Goal: Task Accomplishment & Management: Manage account settings

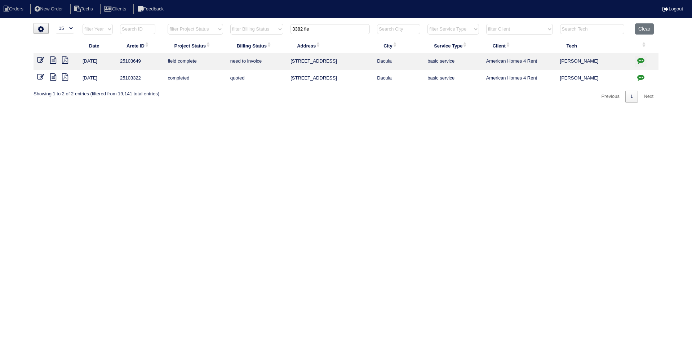
select select "15"
click at [643, 26] on button "Clear" at bounding box center [644, 28] width 18 height 11
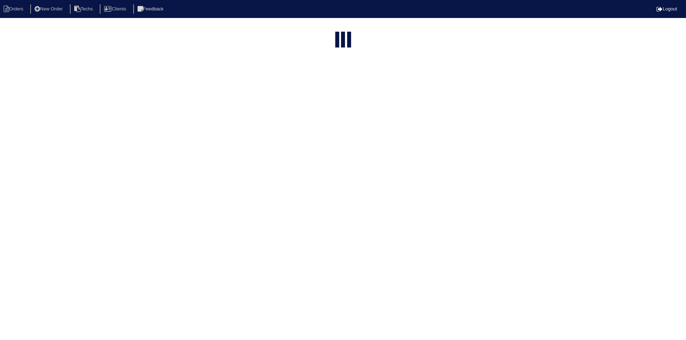
select select "15"
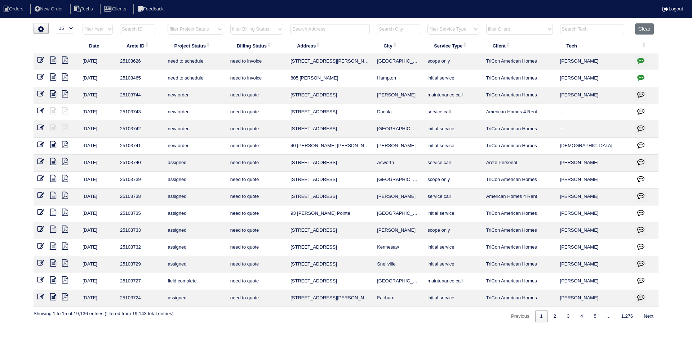
click at [217, 29] on select "filter Project Status -- Any Project Status -- new order assigned in progress f…" at bounding box center [195, 29] width 55 height 11
click at [168, 24] on select "filter Project Status -- Any Project Status -- new order assigned in progress f…" at bounding box center [195, 29] width 55 height 11
select select "field complete"
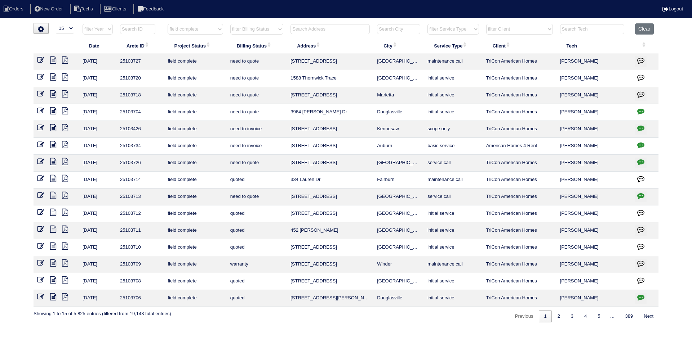
click at [260, 27] on select "filter Billing Status -- Any Billing Status -- need to quote quoted need to inv…" at bounding box center [256, 29] width 53 height 11
select select "need to quote"
click at [230, 24] on select "filter Billing Status -- Any Billing Status -- need to quote quoted need to inv…" at bounding box center [256, 29] width 53 height 11
select select "field complete"
select select "need to quote"
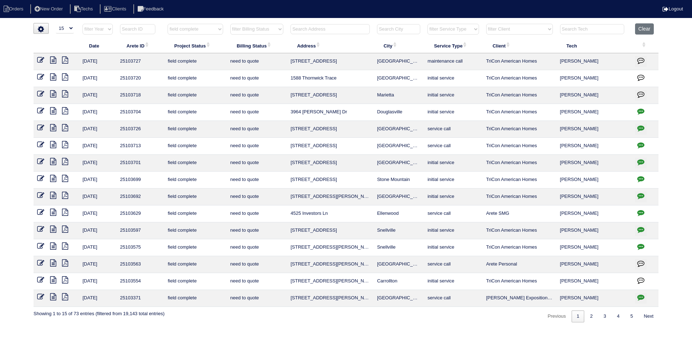
click at [641, 143] on icon "button" at bounding box center [640, 145] width 7 height 7
type textarea "10/9/25 - Per Justin - electrician is needed to repair wiring at outdoor unit -…"
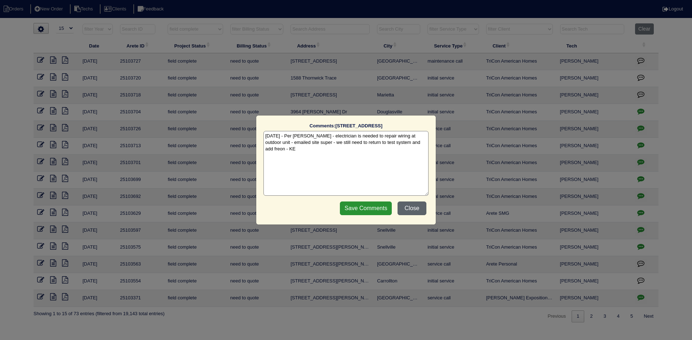
click at [416, 208] on button "Close" at bounding box center [411, 209] width 29 height 14
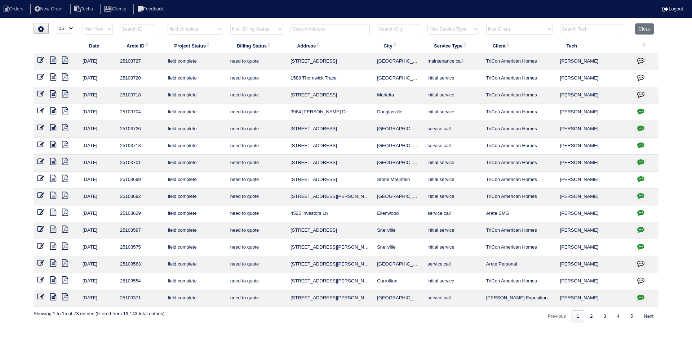
click at [53, 110] on icon at bounding box center [53, 110] width 6 height 7
click at [52, 59] on icon at bounding box center [53, 60] width 6 height 7
click at [640, 57] on button "button" at bounding box center [641, 61] width 12 height 11
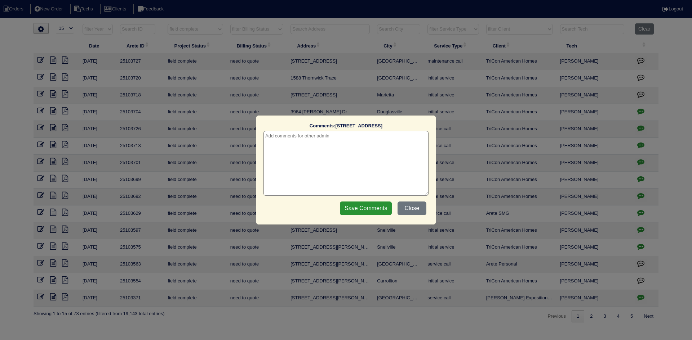
click at [325, 135] on textarea at bounding box center [345, 163] width 165 height 65
type textarea "10/10/25 - Texted Dan to review - rk"
click at [366, 209] on input "Save Comments" at bounding box center [366, 209] width 52 height 14
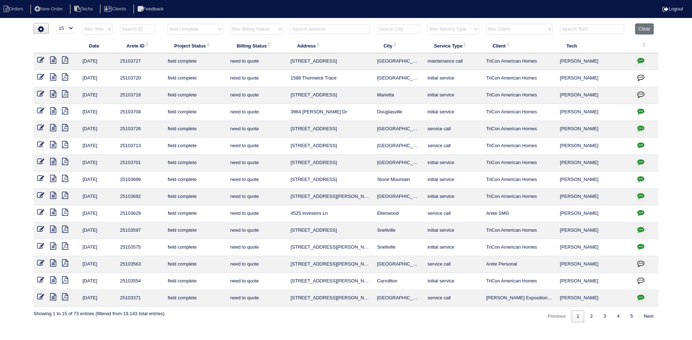
click at [54, 113] on icon at bounding box center [53, 110] width 6 height 7
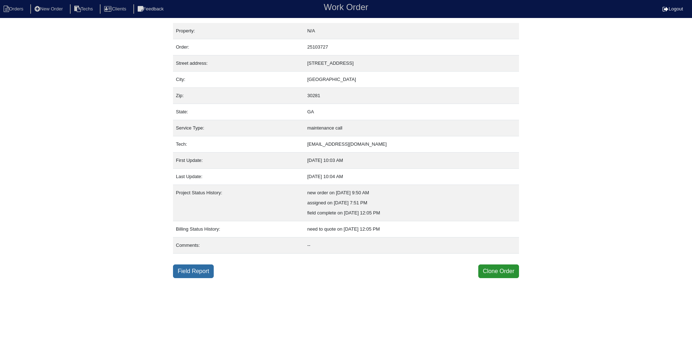
click at [195, 276] on link "Field Report" at bounding box center [193, 272] width 41 height 14
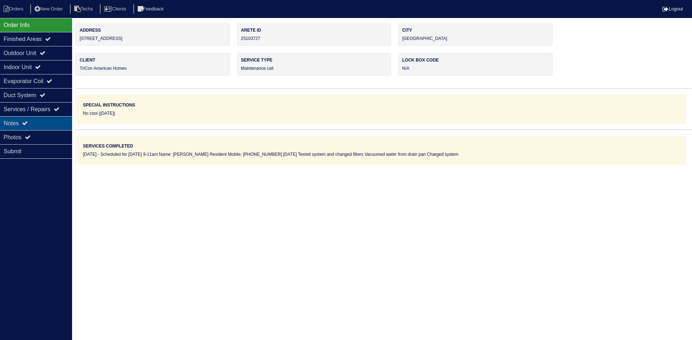
click at [43, 120] on div "Notes" at bounding box center [36, 123] width 72 height 14
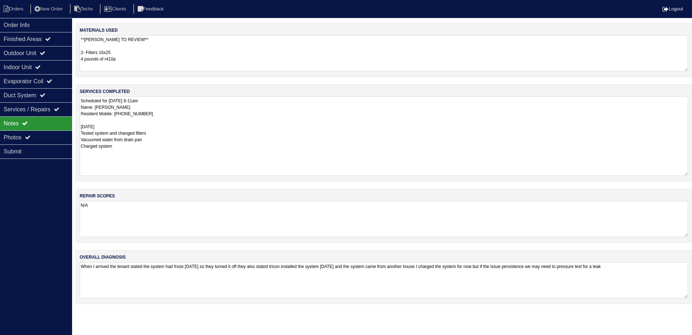
drag, startPoint x: 686, startPoint y: 132, endPoint x: 688, endPoint y: 175, distance: 43.3
click at [688, 175] on div "services completed Scheduled for Friday 9-11am Name: Ranetta Jackson Resident M…" at bounding box center [384, 132] width 616 height 97
click at [52, 53] on div "Outdoor Unit" at bounding box center [36, 53] width 72 height 14
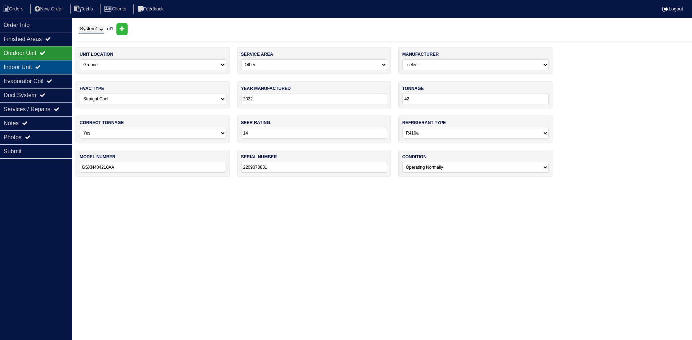
click at [26, 70] on div "Indoor Unit" at bounding box center [36, 67] width 72 height 14
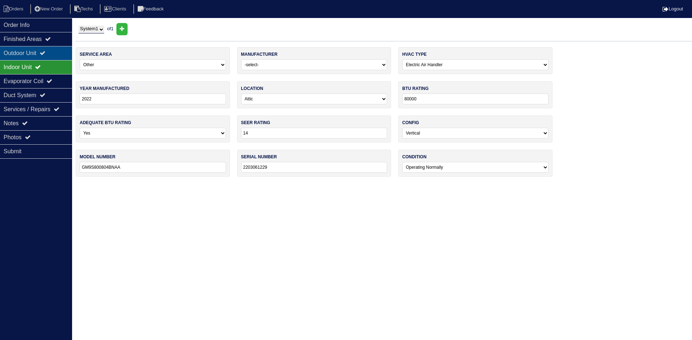
click at [24, 51] on div "Outdoor Unit" at bounding box center [36, 53] width 72 height 14
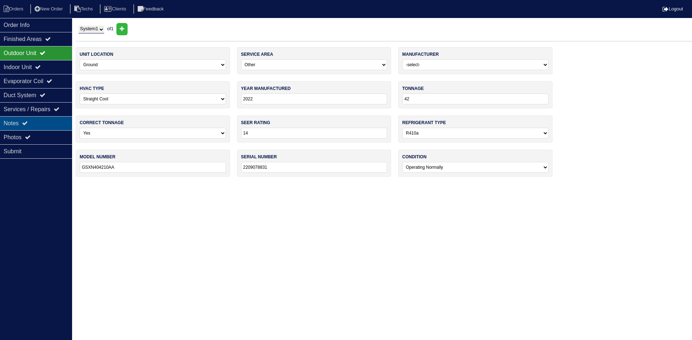
click at [42, 121] on div "Notes" at bounding box center [36, 123] width 72 height 14
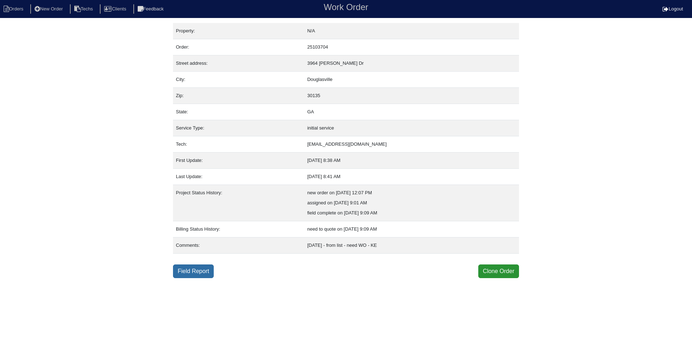
click at [197, 268] on link "Field Report" at bounding box center [193, 272] width 41 height 14
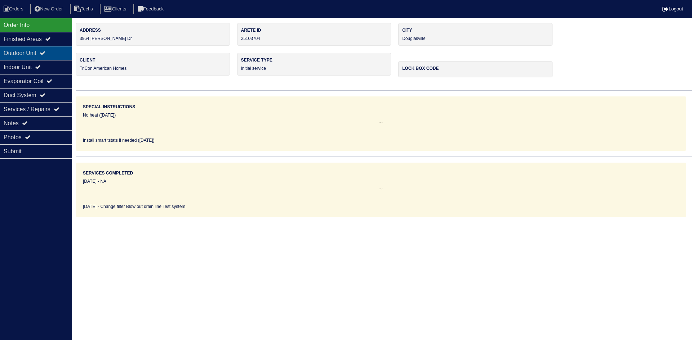
click at [45, 53] on icon at bounding box center [43, 53] width 6 height 6
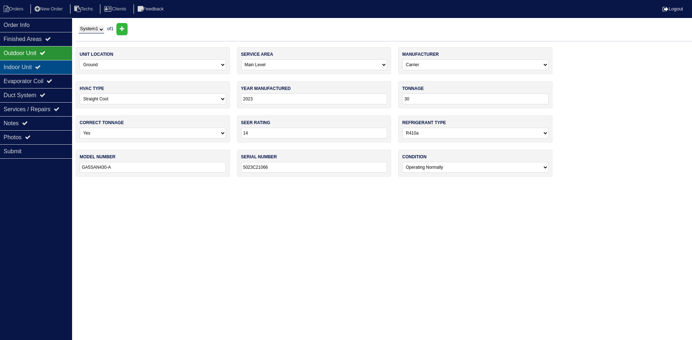
click at [48, 61] on div "Indoor Unit" at bounding box center [36, 67] width 72 height 14
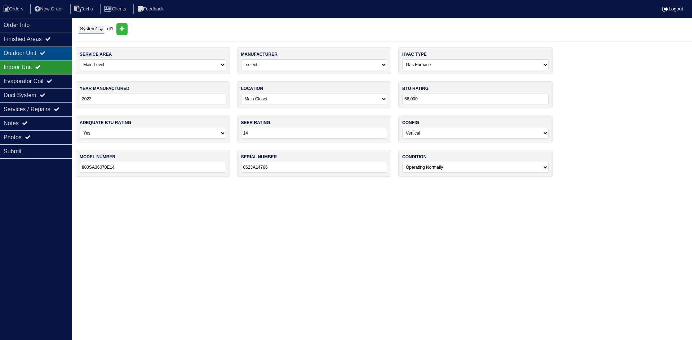
click at [45, 54] on icon at bounding box center [43, 53] width 6 height 6
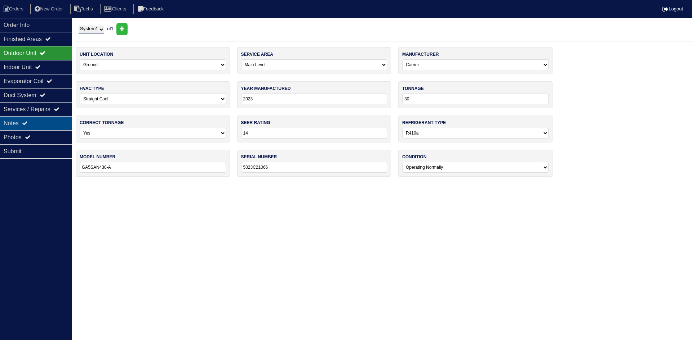
click at [25, 125] on icon at bounding box center [25, 123] width 6 height 6
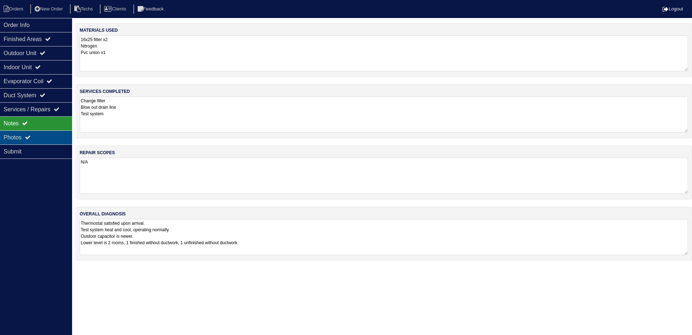
click at [34, 138] on div "Photos" at bounding box center [36, 137] width 72 height 14
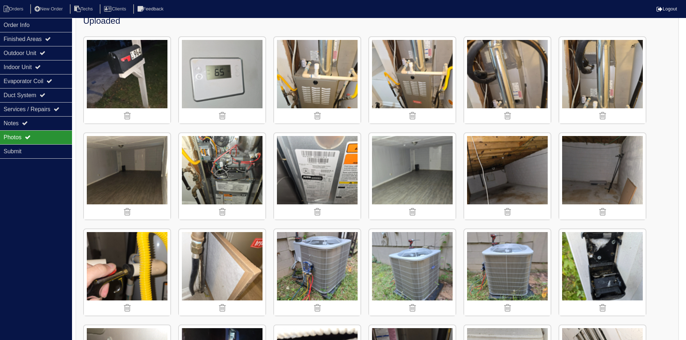
scroll to position [108, 0]
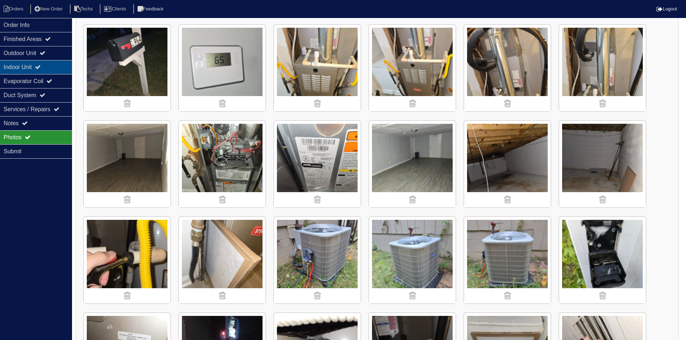
click at [41, 68] on icon at bounding box center [38, 67] width 6 height 6
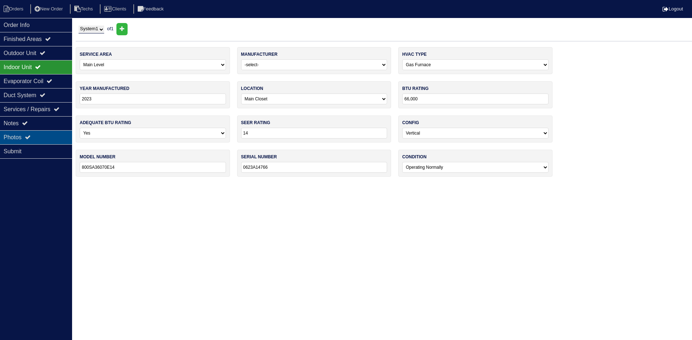
click at [31, 141] on div "Photos" at bounding box center [36, 137] width 72 height 14
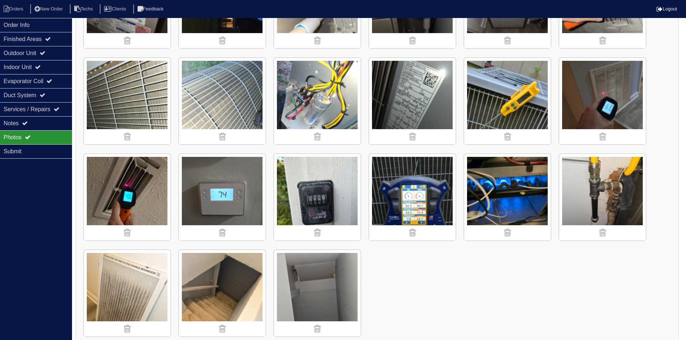
scroll to position [468, 0]
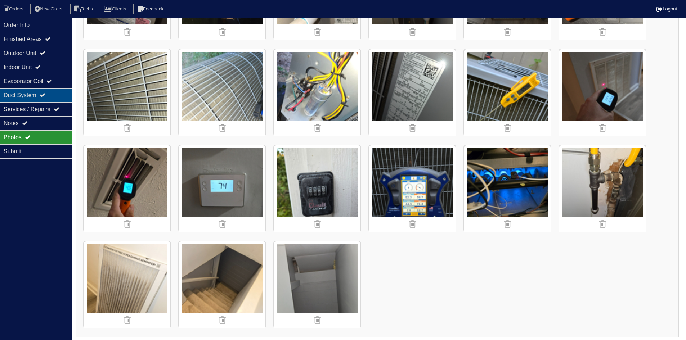
click at [45, 96] on icon at bounding box center [43, 95] width 6 height 6
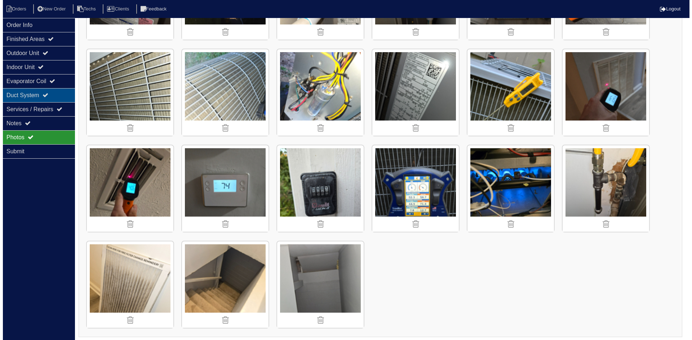
scroll to position [0, 0]
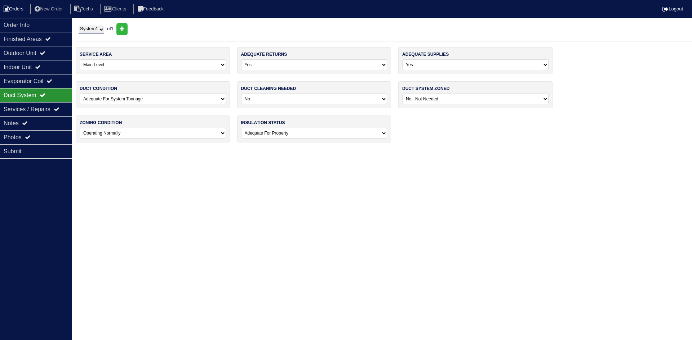
click at [19, 6] on li "Orders" at bounding box center [14, 9] width 29 height 10
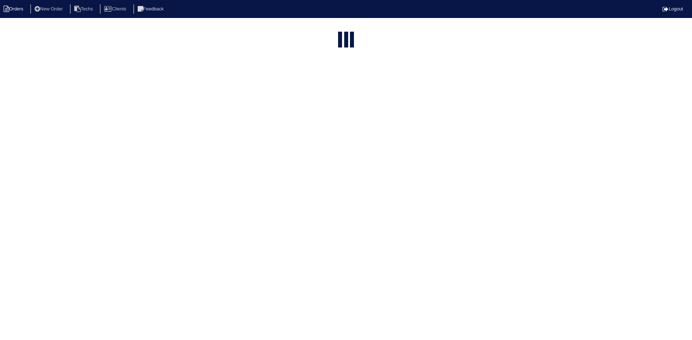
select select "15"
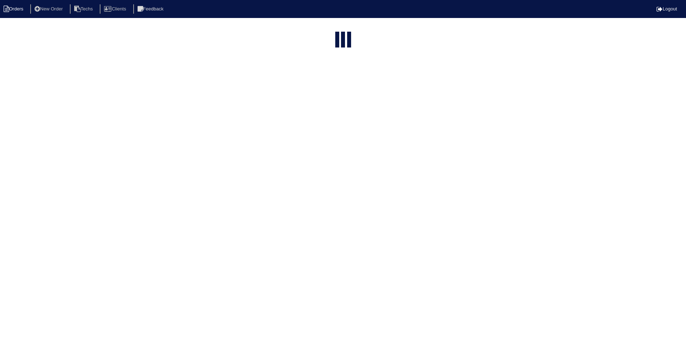
select select "field complete"
select select "need to quote"
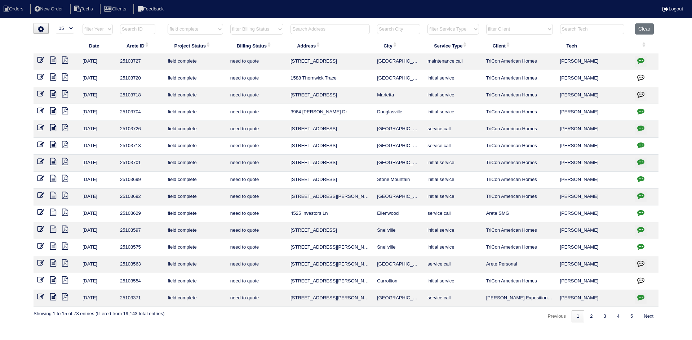
click at [53, 94] on icon at bounding box center [53, 93] width 6 height 7
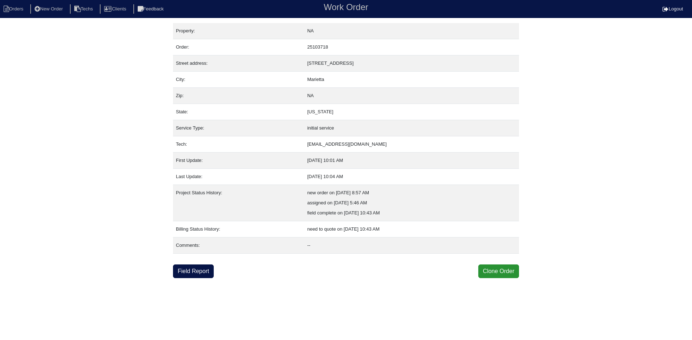
drag, startPoint x: 367, startPoint y: 63, endPoint x: 300, endPoint y: 62, distance: 66.7
click at [300, 62] on tr "Street address: [STREET_ADDRESS]" at bounding box center [346, 63] width 346 height 16
click at [203, 270] on link "Field Report" at bounding box center [193, 272] width 41 height 14
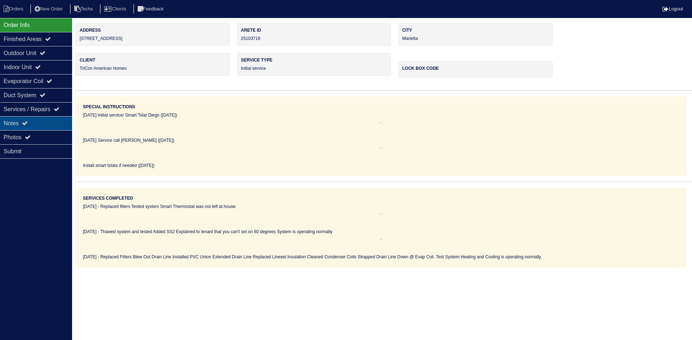
click at [41, 117] on div "Notes" at bounding box center [36, 123] width 72 height 14
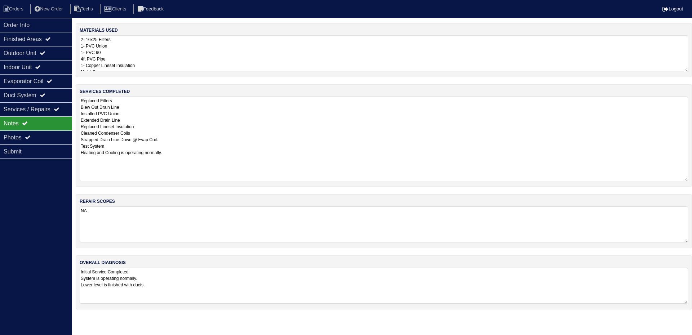
drag, startPoint x: 686, startPoint y: 131, endPoint x: 691, endPoint y: 180, distance: 49.0
click at [691, 180] on div "services completed Replaced Filters Blew Out Drain Line Installed PVC Union Ext…" at bounding box center [384, 135] width 616 height 103
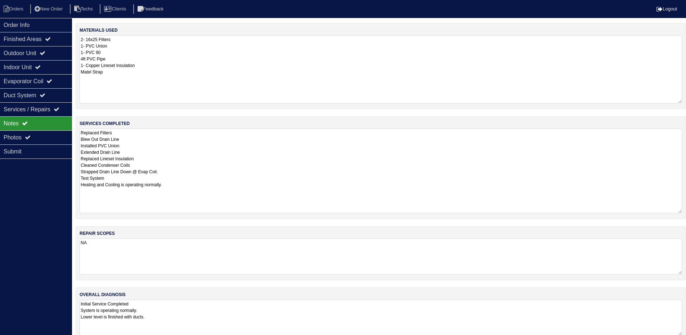
drag, startPoint x: 685, startPoint y: 69, endPoint x: 684, endPoint y: 101, distance: 32.1
click at [684, 101] on div "materials used 2- 16x25 Filters 1- PVC Union 1- PVC 90 4ft PVC Pipe 1- Copper L…" at bounding box center [381, 66] width 611 height 86
click at [23, 54] on div "Outdoor Unit" at bounding box center [36, 53] width 72 height 14
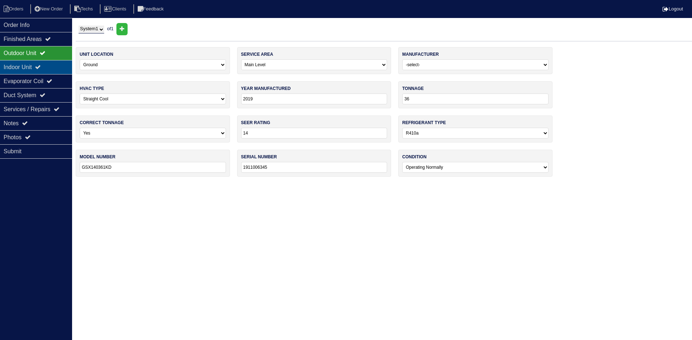
click at [21, 66] on div "Indoor Unit" at bounding box center [36, 67] width 72 height 14
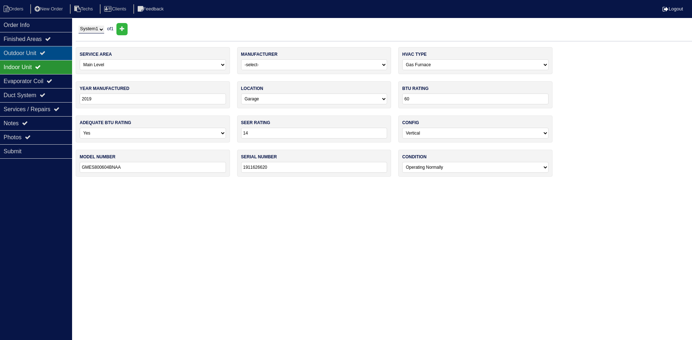
click at [20, 56] on div "Outdoor Unit" at bounding box center [36, 53] width 72 height 14
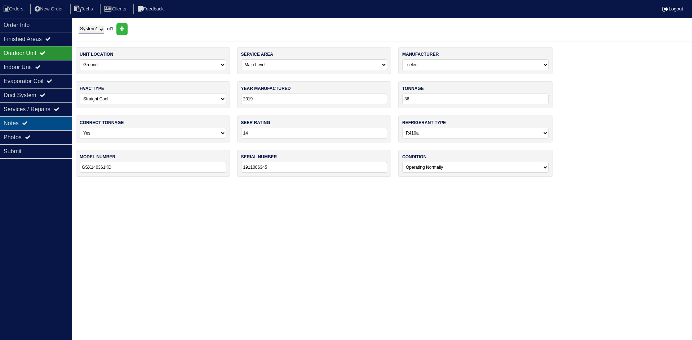
click at [45, 122] on div "Notes" at bounding box center [36, 123] width 72 height 14
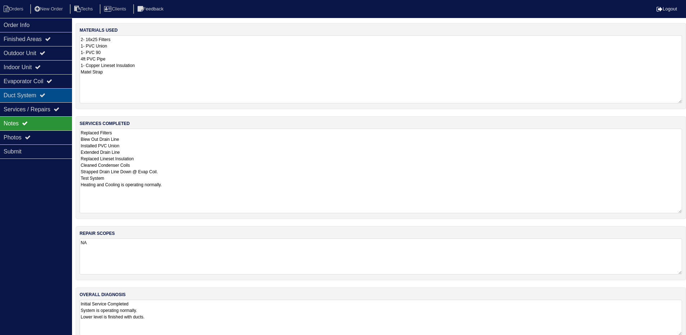
click at [40, 96] on div "Duct System" at bounding box center [36, 95] width 72 height 14
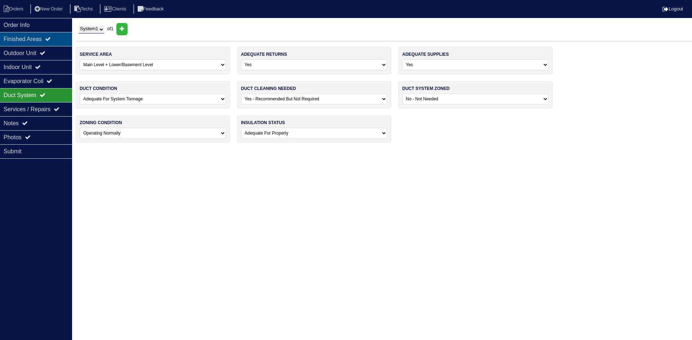
click at [41, 39] on div "Finished Areas" at bounding box center [36, 39] width 72 height 14
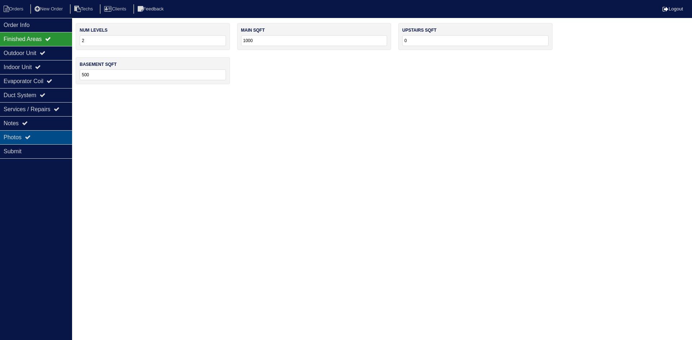
click at [35, 137] on div "Photos" at bounding box center [36, 137] width 72 height 14
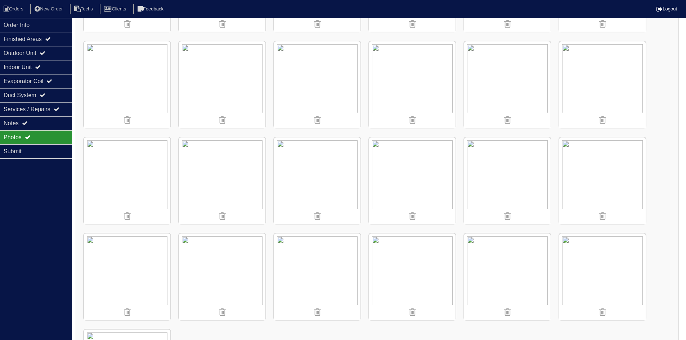
scroll to position [576, 0]
click at [16, 12] on li "Orders" at bounding box center [14, 9] width 29 height 10
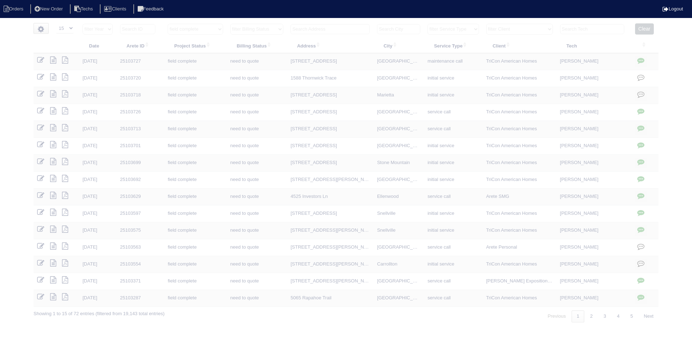
select select "15"
select select "field complete"
select select "need to quote"
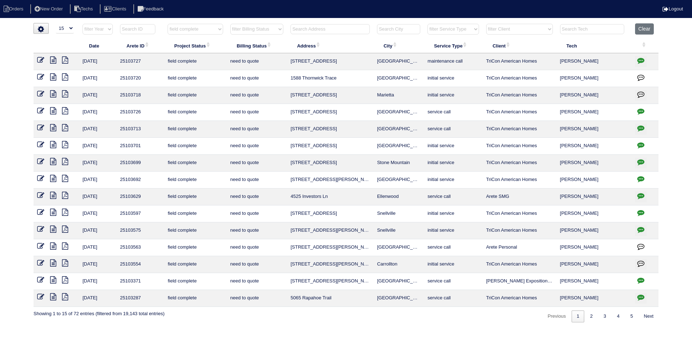
click at [52, 77] on icon at bounding box center [53, 77] width 6 height 7
click at [66, 76] on icon at bounding box center [65, 77] width 6 height 7
click at [53, 77] on icon at bounding box center [53, 77] width 6 height 7
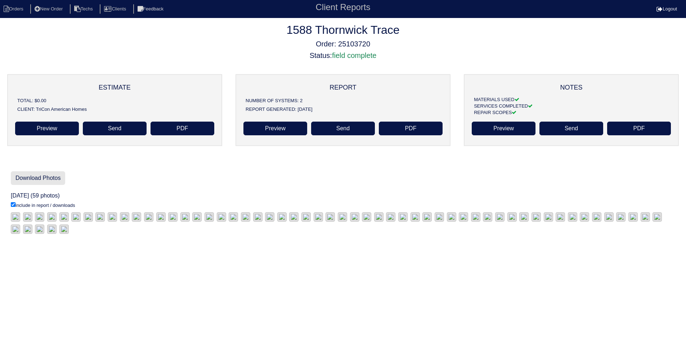
click at [41, 182] on link "Download Photos" at bounding box center [38, 179] width 54 height 14
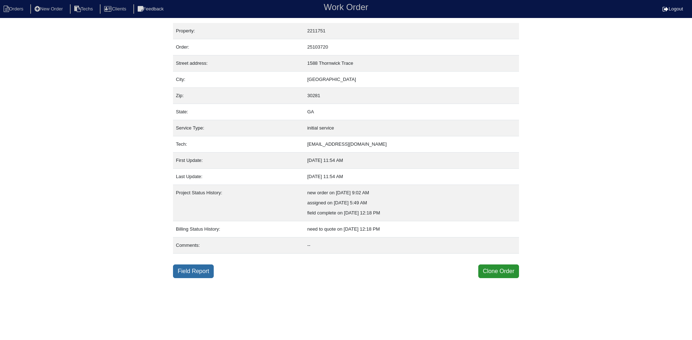
click at [195, 271] on link "Field Report" at bounding box center [193, 272] width 41 height 14
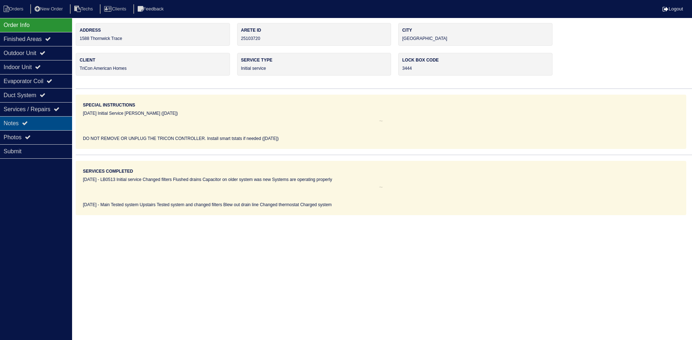
click at [46, 122] on div "Notes" at bounding box center [36, 123] width 72 height 14
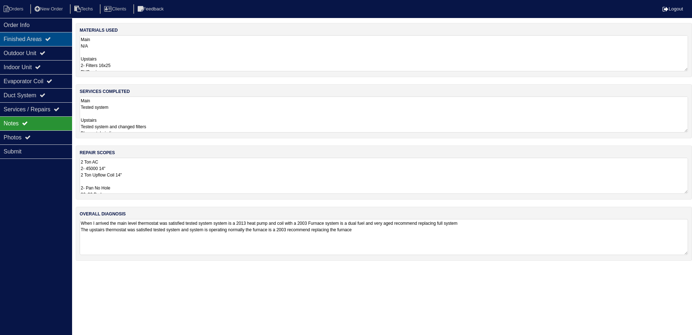
click at [27, 42] on div "Finished Areas" at bounding box center [36, 39] width 72 height 14
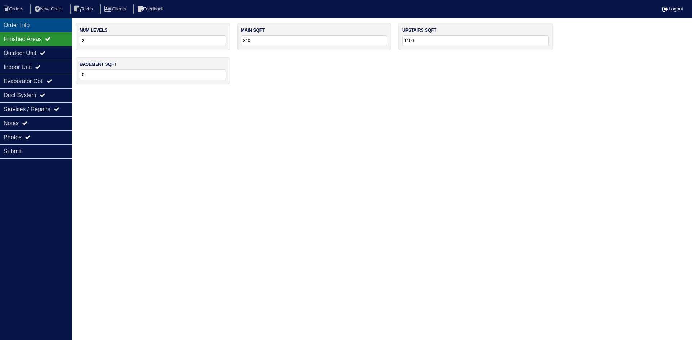
click at [25, 22] on div "Order Info" at bounding box center [36, 25] width 72 height 14
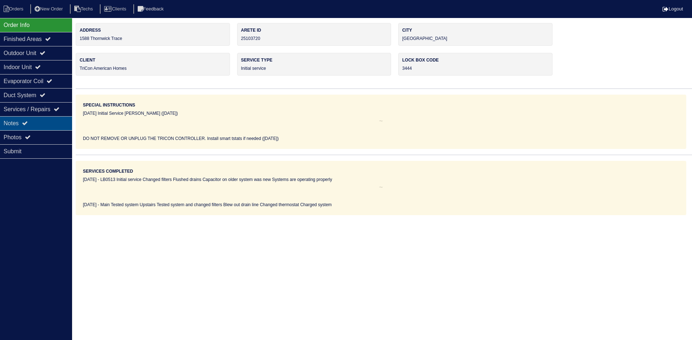
click at [33, 120] on div "Notes" at bounding box center [36, 123] width 72 height 14
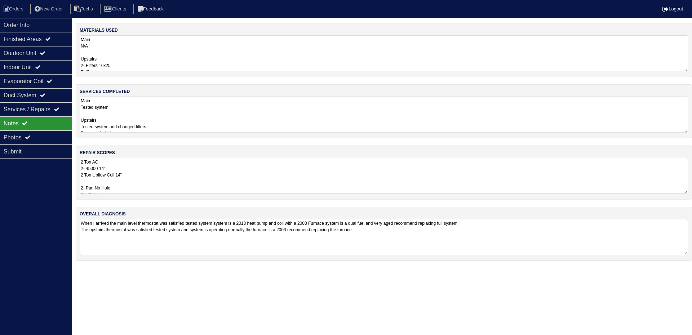
click at [181, 177] on textarea "2 Ton AC 2- 45000 14" 2 Ton Upflow Coil 14" 2- Pan No Hole 36x36 Pad 2- Aquagua…" at bounding box center [384, 176] width 608 height 36
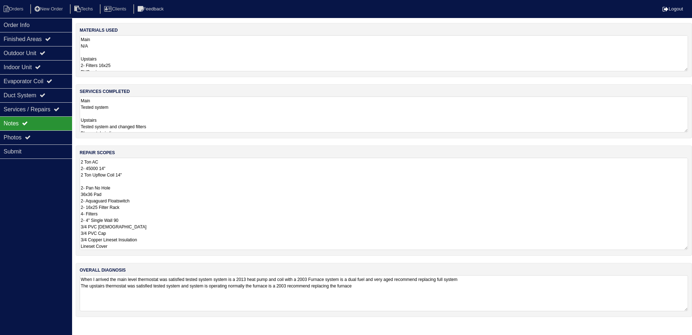
scroll to position [1, 0]
click at [206, 105] on textarea "Main Tested system Upstairs Tested system and changed filters Blew out drain li…" at bounding box center [384, 115] width 608 height 36
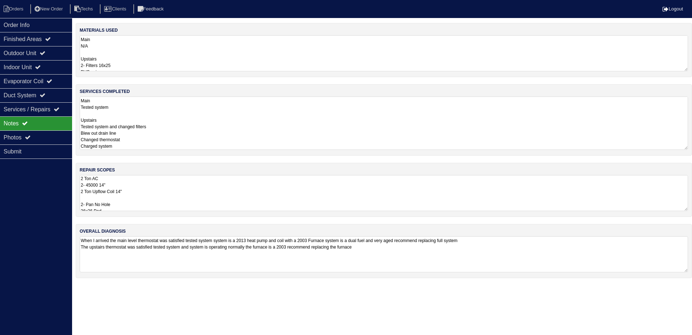
click at [191, 177] on textarea "2 Ton AC 2- 45000 14" 2 Ton Upflow Coil 14" 2- Pan No Hole 36x36 Pad 2- Aquagua…" at bounding box center [384, 193] width 608 height 36
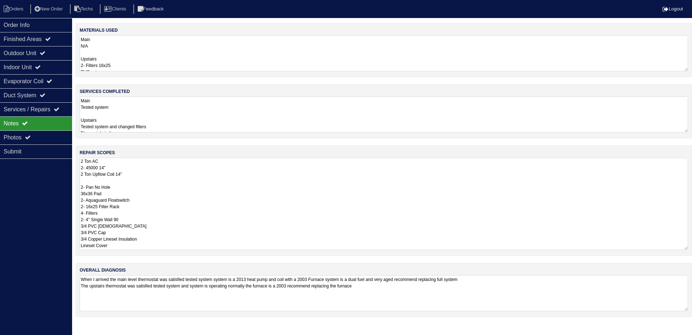
drag, startPoint x: 111, startPoint y: 167, endPoint x: 95, endPoint y: 168, distance: 15.5
click at [95, 168] on textarea "2 Ton AC 2- 45000 14" 2 Ton Upflow Coil 14" 2- Pan No Hole 36x36 Pad 2- Aquagua…" at bounding box center [384, 204] width 608 height 92
click at [127, 168] on textarea "2 Ton AC 2- 45000 14" 2 Ton Upflow Coil 14" 2- Pan No Hole 36x36 Pad 2- Aquagua…" at bounding box center [384, 204] width 608 height 92
click at [127, 163] on textarea "2 Ton AC 2- 45000 14" 2 Ton Upflow Coil 14" 2- Pan No Hole 36x36 Pad 2- Aquagua…" at bounding box center [384, 204] width 608 height 92
drag, startPoint x: 112, startPoint y: 174, endPoint x: 88, endPoint y: 175, distance: 24.5
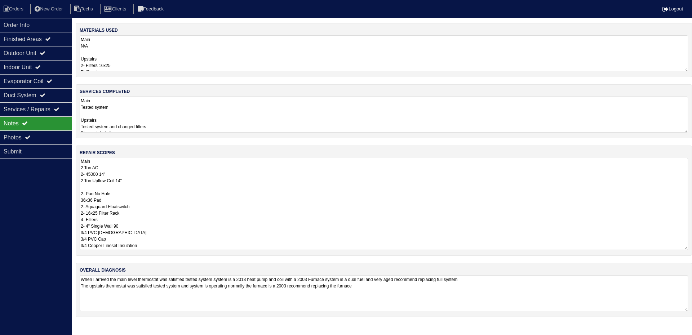
click at [88, 175] on textarea "Main 2 Ton AC 2- 45000 14" 2 Ton Upflow Coil 14" 2- Pan No Hole 36x36 Pad 2- Aq…" at bounding box center [384, 204] width 608 height 92
click at [84, 188] on textarea "Main 2 Ton AC 2- 45000 14" 2 Ton Upflow Coil 14" 2- Pan No Hole 36x36 Pad 2- Aq…" at bounding box center [384, 204] width 608 height 92
paste textarea "45000 14""
click at [83, 176] on textarea "Main 2 Ton AC 2- 45000 14" 2 Ton Upflow Coil 14" Upstairs 45000 14" 2- Pan No H…" at bounding box center [384, 204] width 608 height 92
click at [86, 175] on textarea "Main 2 Ton AC 2- 45000 14" 2 Ton Upflow Coil 14" Upstairs 45000 14" 2- Pan No H…" at bounding box center [384, 204] width 608 height 92
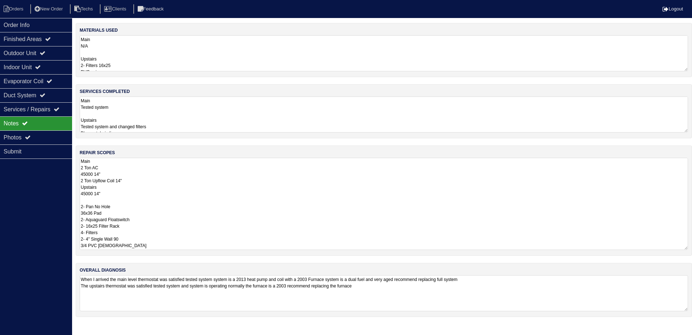
click at [133, 181] on textarea "Main 2 Ton AC 45000 14" 2 Ton Upflow Coil 14" Upstairs 45000 14" 2- Pan No Hole…" at bounding box center [384, 204] width 608 height 92
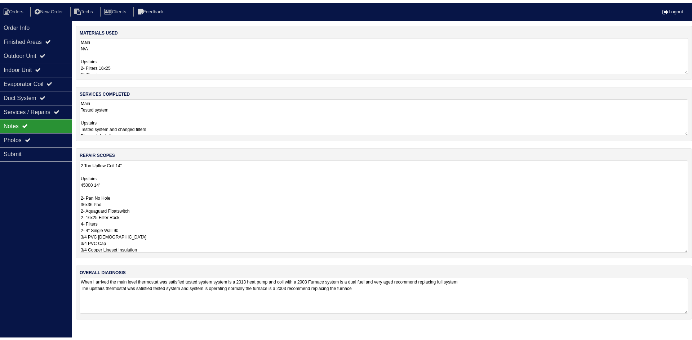
scroll to position [27, 0]
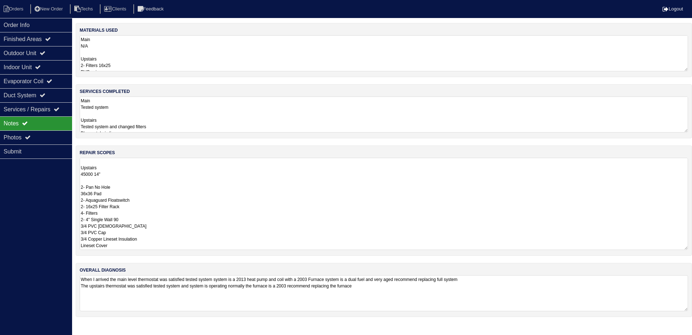
type textarea "Main 2 Ton AC 45000 14" 2 Ton Upflow Coil 14" Upstairs 45000 14" 2- Pan No Hole…"
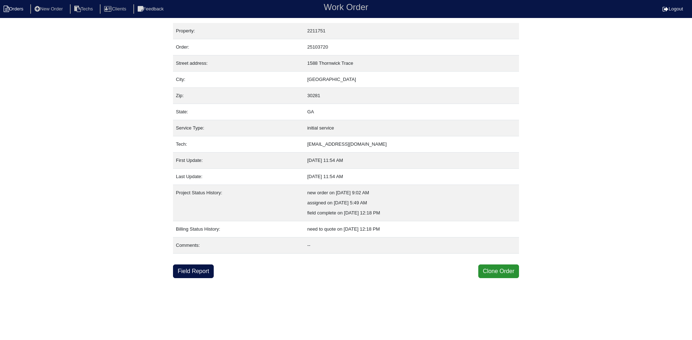
click at [18, 9] on li "Orders" at bounding box center [14, 9] width 29 height 10
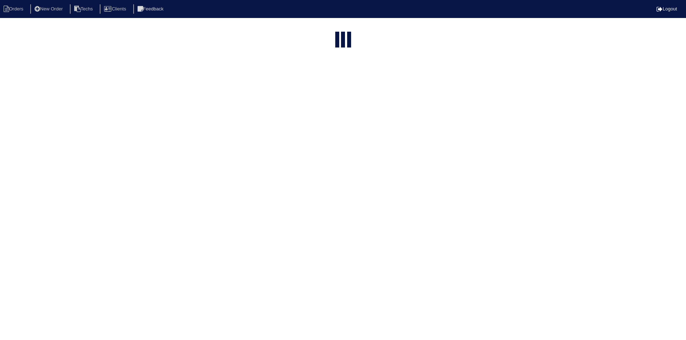
select select "15"
select select "field complete"
select select "need to quote"
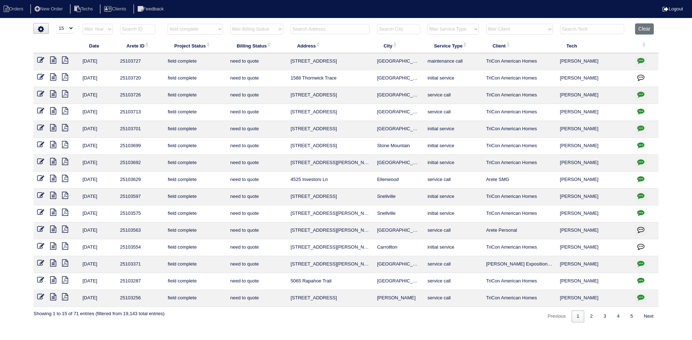
click at [641, 126] on icon "button" at bounding box center [640, 128] width 7 height 7
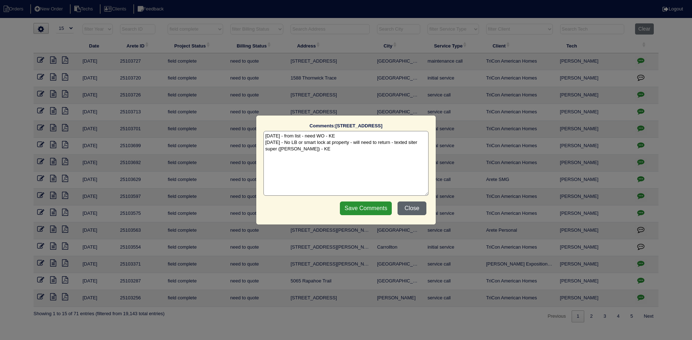
click at [413, 210] on button "Close" at bounding box center [411, 209] width 29 height 14
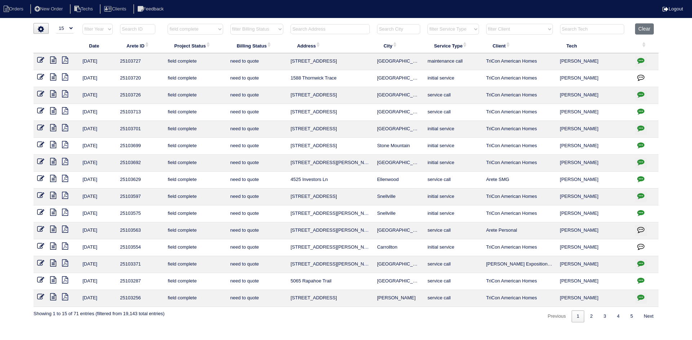
click at [641, 93] on icon "button" at bounding box center [640, 94] width 7 height 7
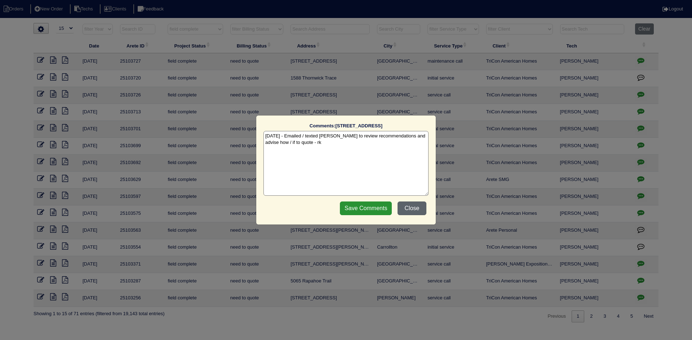
click at [414, 207] on button "Close" at bounding box center [411, 209] width 29 height 14
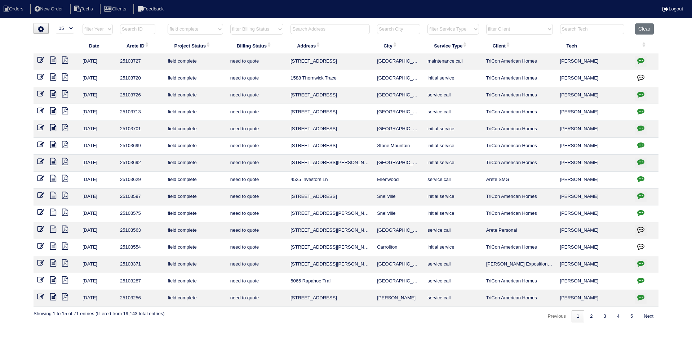
click at [641, 143] on icon "button" at bounding box center [640, 145] width 7 height 7
type textarea "10/10/25 - How to quote - emailed Payton to review - rk"
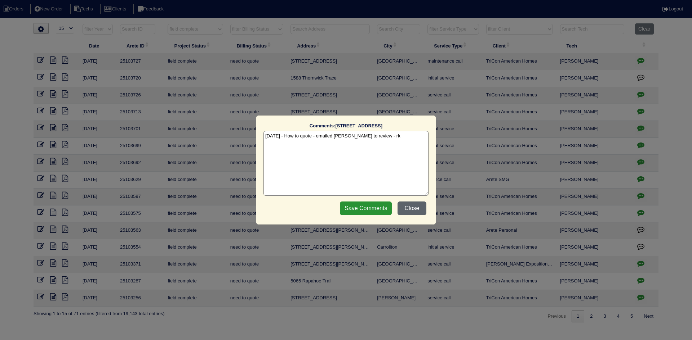
click at [411, 208] on button "Close" at bounding box center [411, 209] width 29 height 14
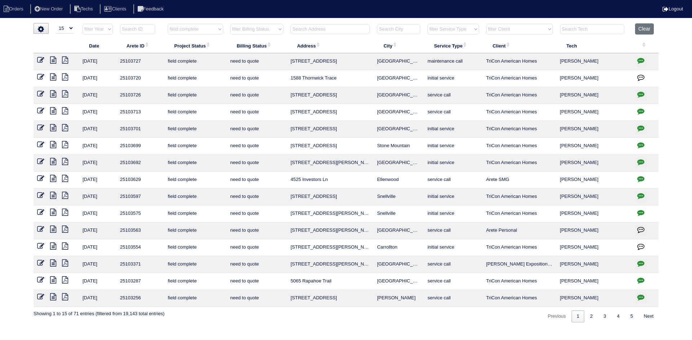
click at [640, 195] on icon "button" at bounding box center [640, 195] width 7 height 7
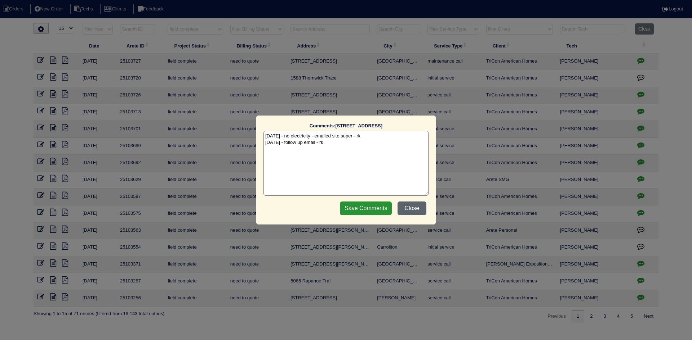
click at [411, 207] on button "Close" at bounding box center [411, 209] width 29 height 14
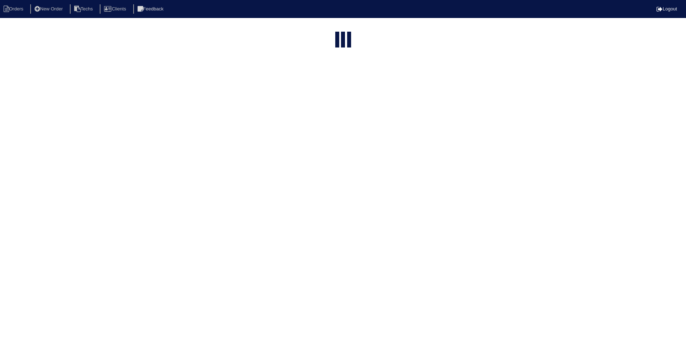
select select "15"
select select "field complete"
select select "need to quote"
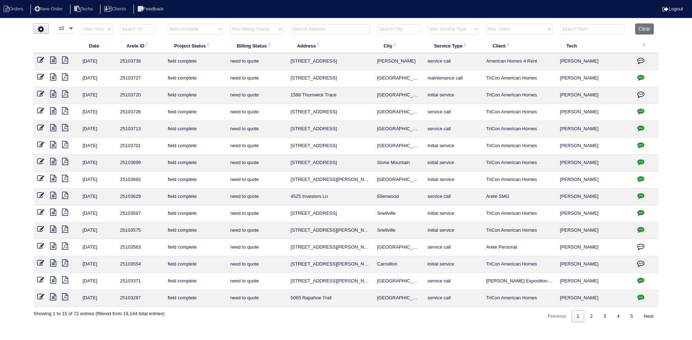
click at [54, 60] on icon at bounding box center [53, 60] width 6 height 7
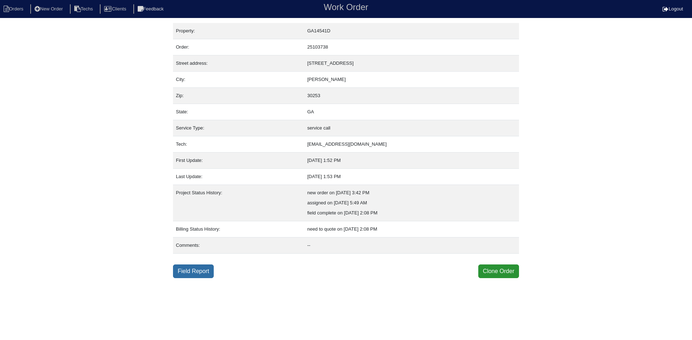
click at [196, 271] on link "Field Report" at bounding box center [193, 272] width 41 height 14
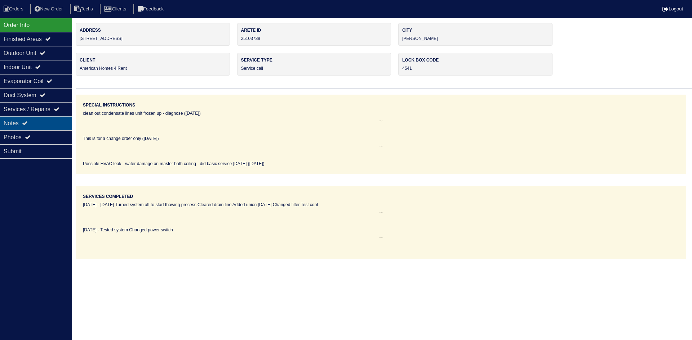
click at [32, 122] on div "Notes" at bounding box center [36, 123] width 72 height 14
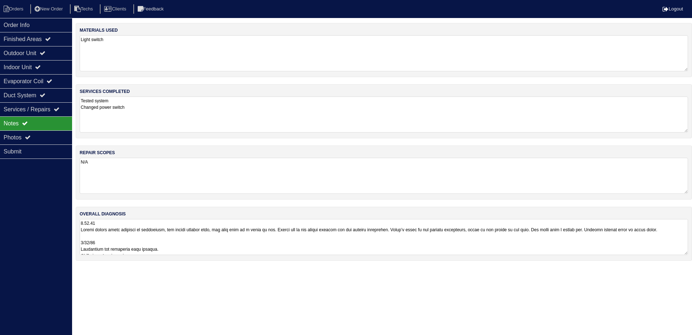
click at [403, 244] on textarea at bounding box center [384, 237] width 608 height 36
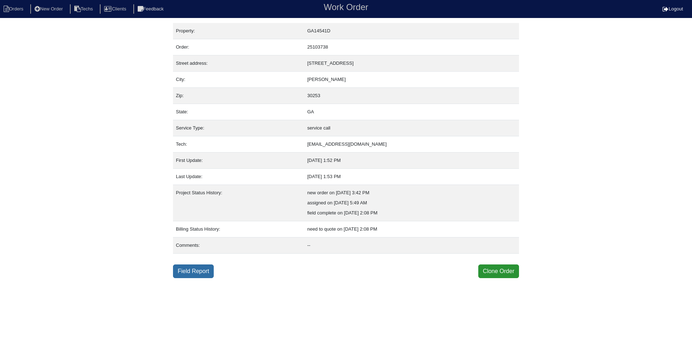
click at [184, 273] on link "Field Report" at bounding box center [193, 272] width 41 height 14
click at [201, 270] on link "Field Report" at bounding box center [193, 272] width 41 height 14
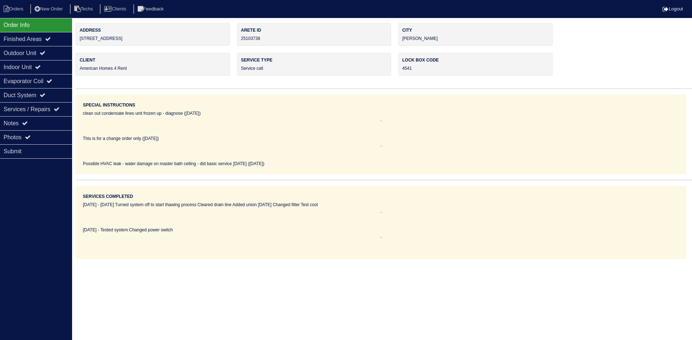
select select "0"
select select "[PERSON_NAME]"
select select "0"
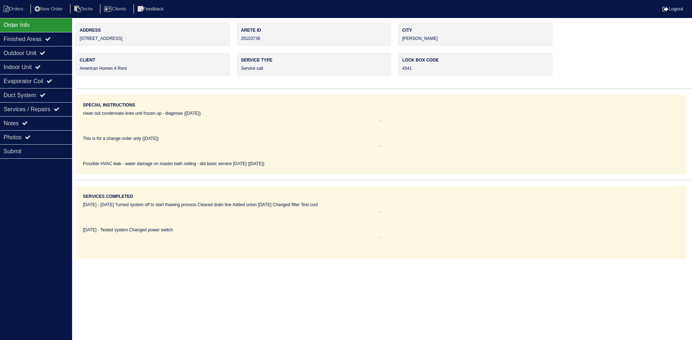
select select "0"
click at [45, 55] on icon at bounding box center [43, 53] width 6 height 6
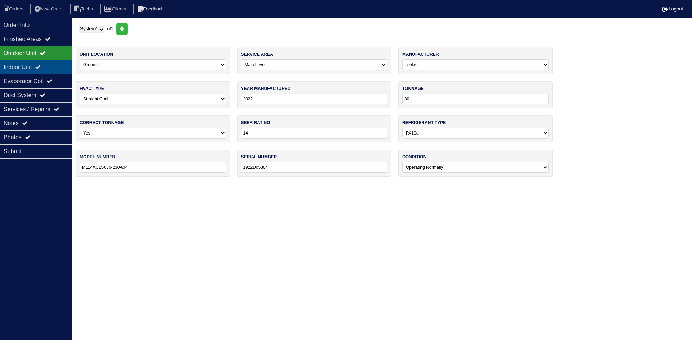
click at [41, 68] on icon at bounding box center [38, 67] width 6 height 6
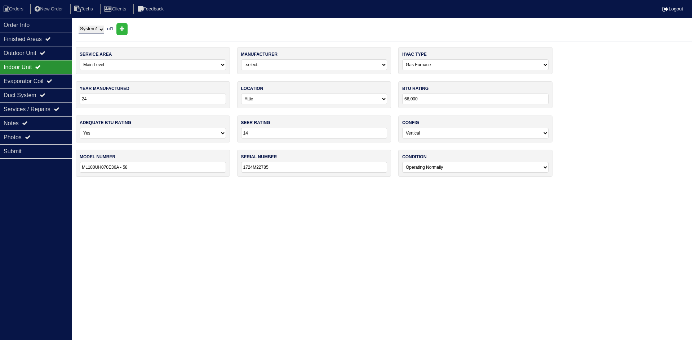
click at [104, 99] on input "24" at bounding box center [153, 99] width 146 height 11
type input "2024"
drag, startPoint x: 130, startPoint y: 227, endPoint x: 81, endPoint y: 170, distance: 75.7
click at [131, 184] on html "Orders New Order Techs Clients Feedback Logout Orders New Order Users Clients M…" at bounding box center [346, 92] width 692 height 184
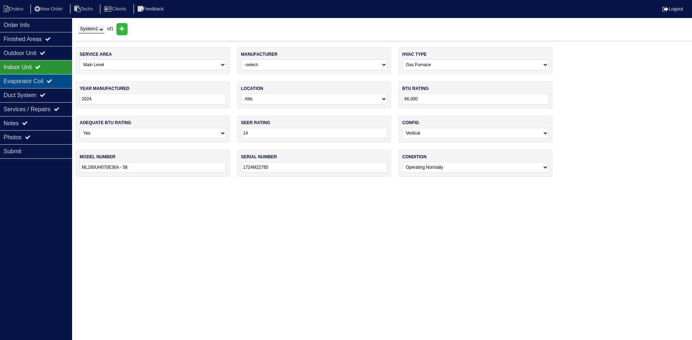
click at [23, 80] on div "Evaporator Coil" at bounding box center [36, 81] width 72 height 14
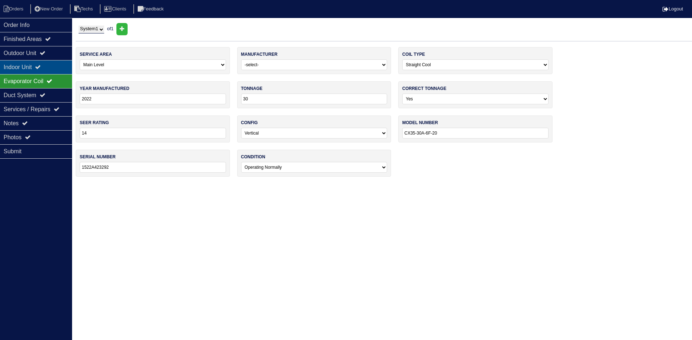
click at [25, 65] on div "Indoor Unit" at bounding box center [36, 67] width 72 height 14
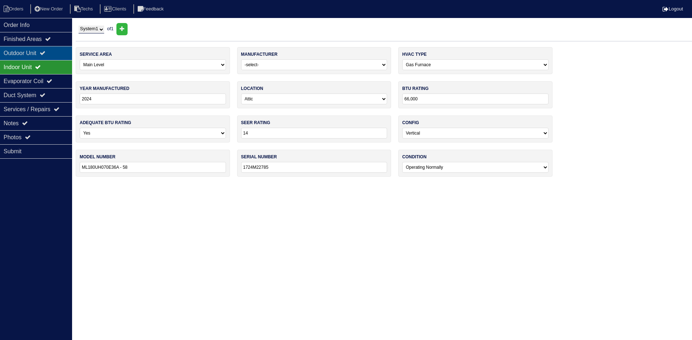
click at [26, 49] on div "Outdoor Unit" at bounding box center [36, 53] width 72 height 14
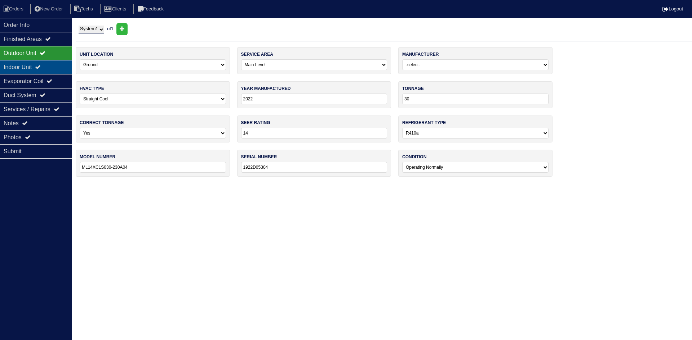
click at [49, 67] on div "Indoor Unit" at bounding box center [36, 67] width 72 height 14
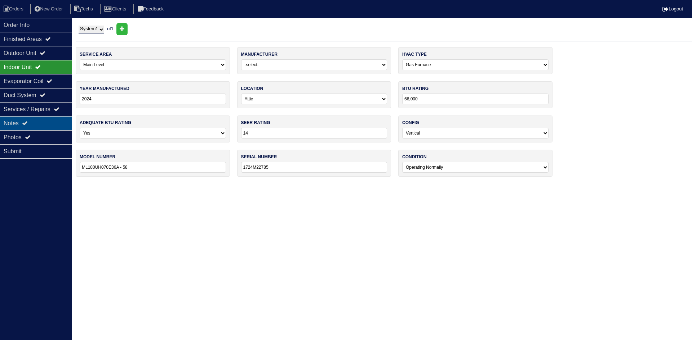
click at [35, 121] on div "Notes" at bounding box center [36, 123] width 72 height 14
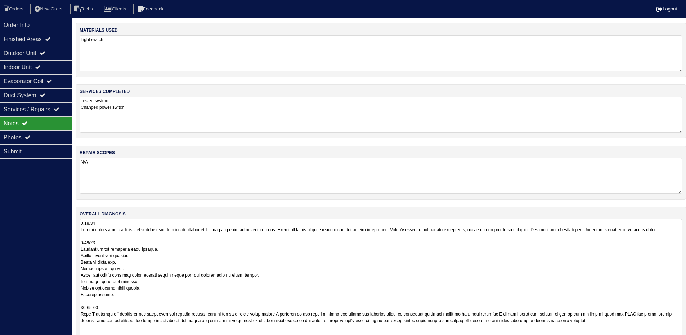
drag, startPoint x: 685, startPoint y: 253, endPoint x: 691, endPoint y: 357, distance: 104.3
click at [686, 340] on html "Orders New Order Techs Clients Feedback Logout Orders New Order Users Clients M…" at bounding box center [343, 186] width 686 height 372
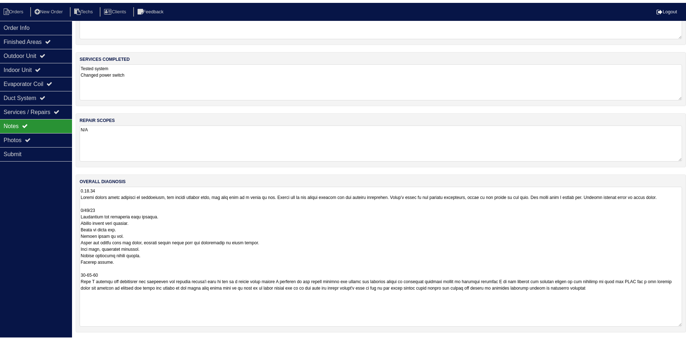
scroll to position [37, 0]
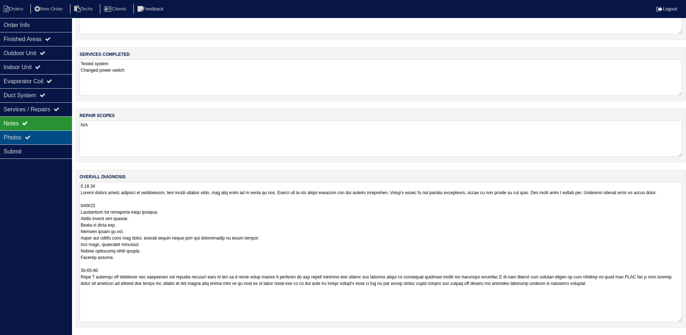
click at [36, 136] on div "Photos" at bounding box center [36, 137] width 72 height 14
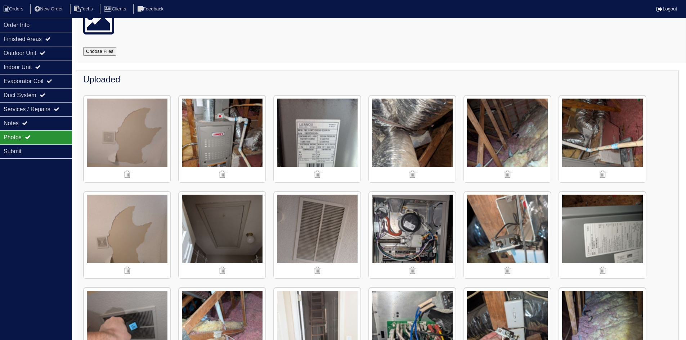
click at [137, 137] on img at bounding box center [127, 139] width 86 height 86
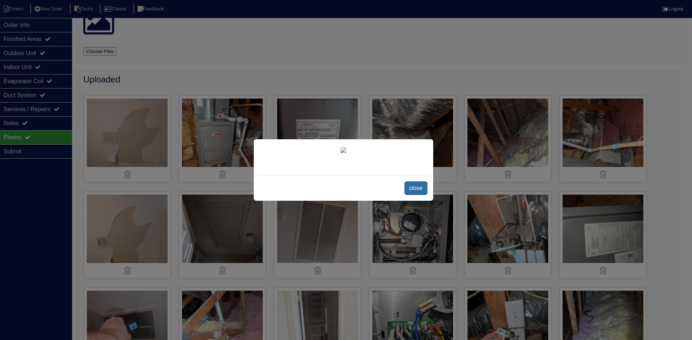
click at [414, 191] on span "close" at bounding box center [415, 189] width 23 height 14
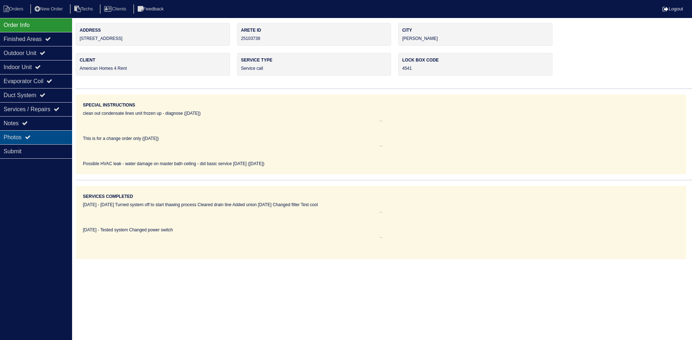
click at [43, 135] on div "Photos" at bounding box center [36, 137] width 72 height 14
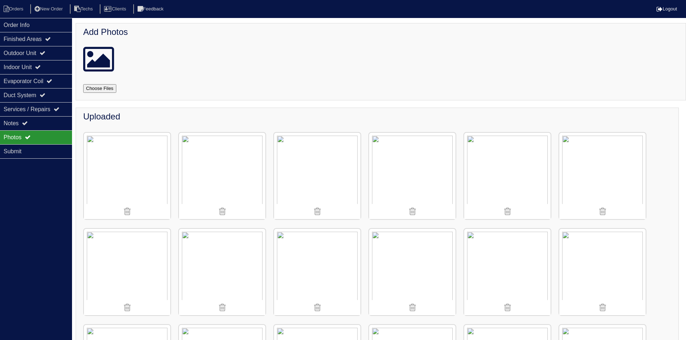
click at [141, 173] on img at bounding box center [127, 176] width 86 height 86
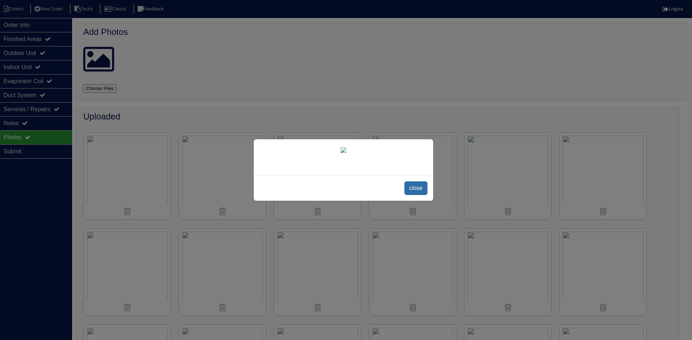
click at [422, 195] on span "close" at bounding box center [415, 189] width 23 height 14
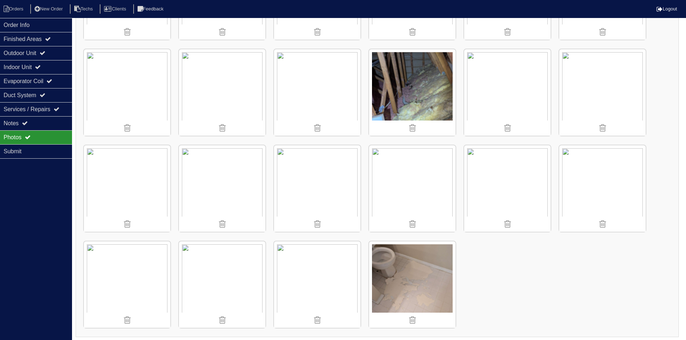
scroll to position [374, 0]
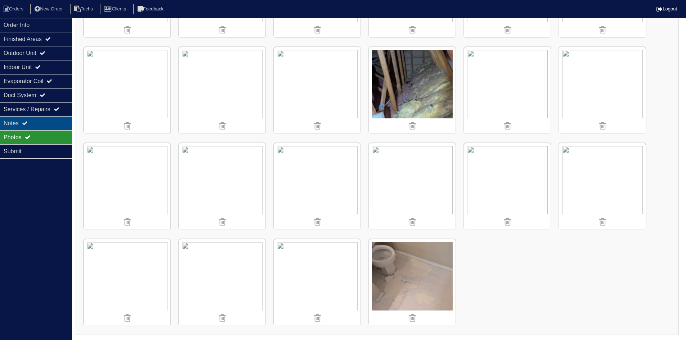
click at [27, 125] on icon at bounding box center [25, 123] width 6 height 6
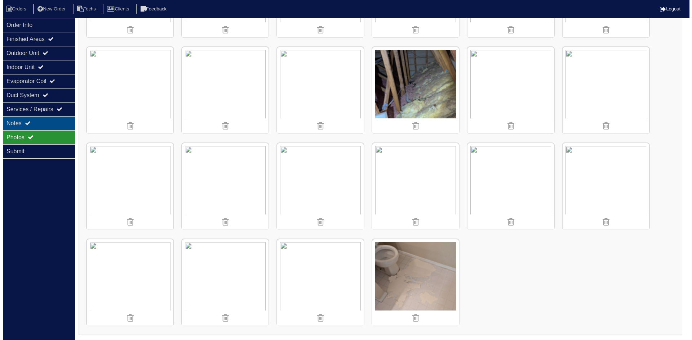
scroll to position [0, 0]
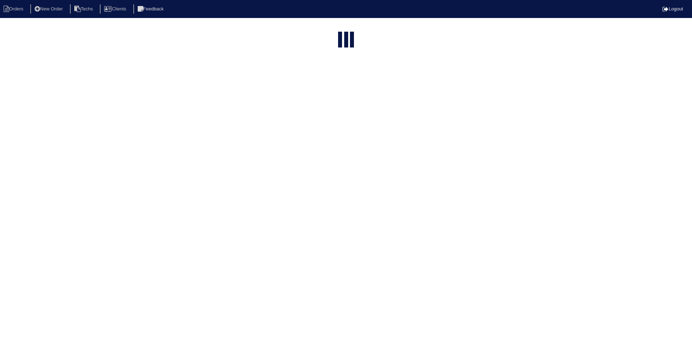
select select "15"
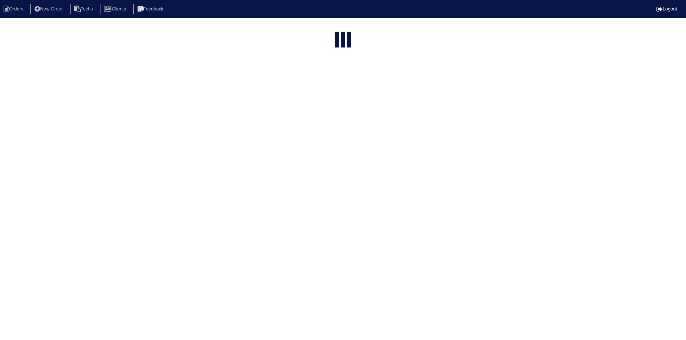
select select "field complete"
select select "need to quote"
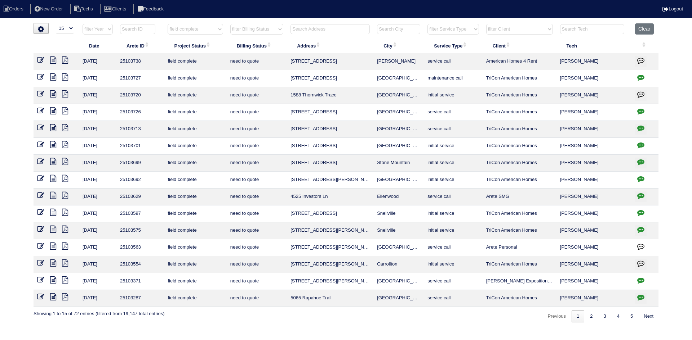
click at [40, 58] on icon at bounding box center [40, 60] width 7 height 7
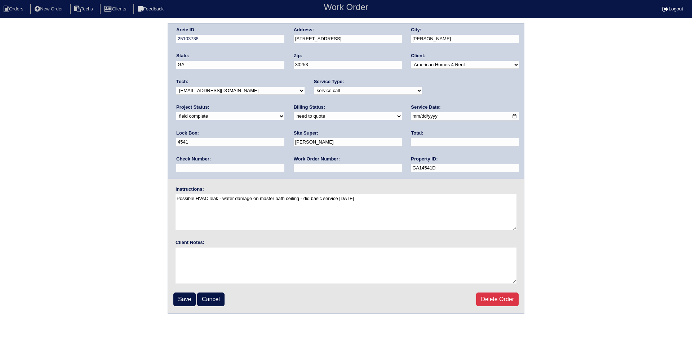
click at [294, 121] on div "Billing Status: need to quote quoted need to invoice invoiced paid warranty pur…" at bounding box center [348, 114] width 108 height 20
click at [294, 119] on select "need to quote quoted need to invoice invoiced paid warranty purchase order need…" at bounding box center [348, 116] width 108 height 8
select select "quoted"
click at [294, 113] on select "need to quote quoted need to invoice invoiced paid warranty purchase order need…" at bounding box center [348, 116] width 108 height 8
click at [411, 143] on input "text" at bounding box center [465, 142] width 108 height 8
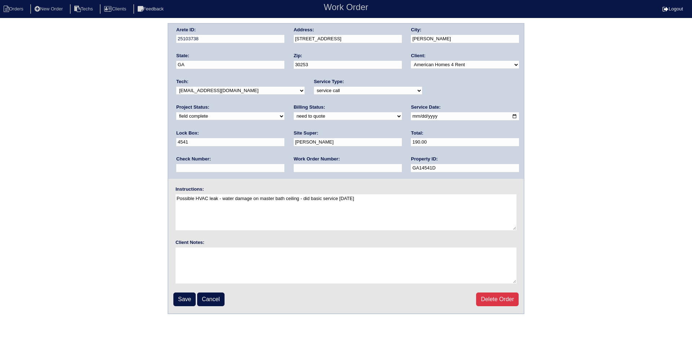
type input "190.00"
click at [294, 172] on input "text" at bounding box center [348, 168] width 108 height 8
type input "Requested"
click at [182, 302] on input "Save" at bounding box center [184, 300] width 22 height 14
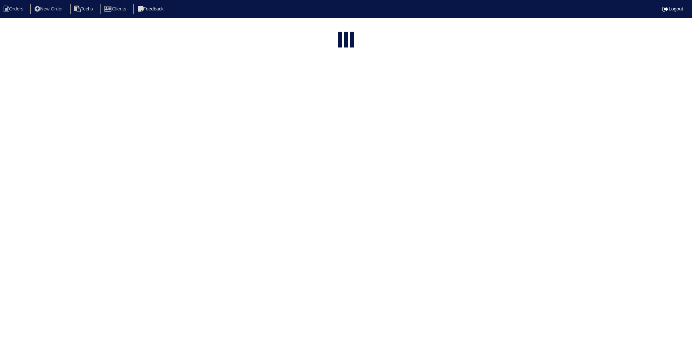
select select "15"
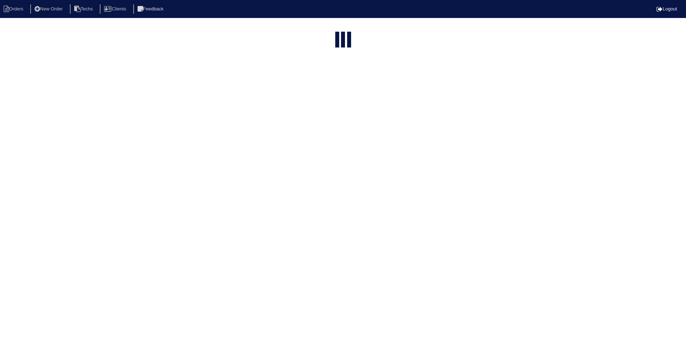
select select "field complete"
select select "need to quote"
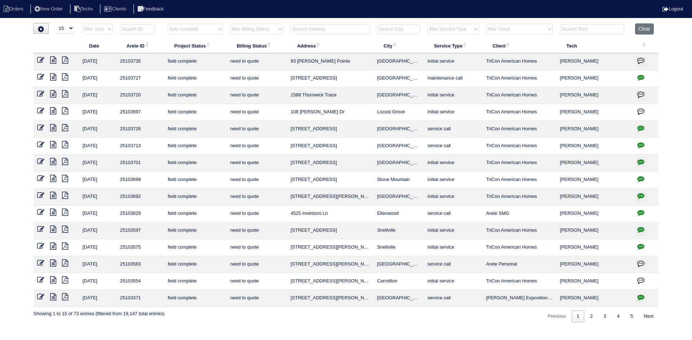
select select "15"
select select "field complete"
select select "need to quote"
drag, startPoint x: 0, startPoint y: 0, endPoint x: 53, endPoint y: 60, distance: 79.9
click at [53, 60] on icon at bounding box center [53, 60] width 6 height 7
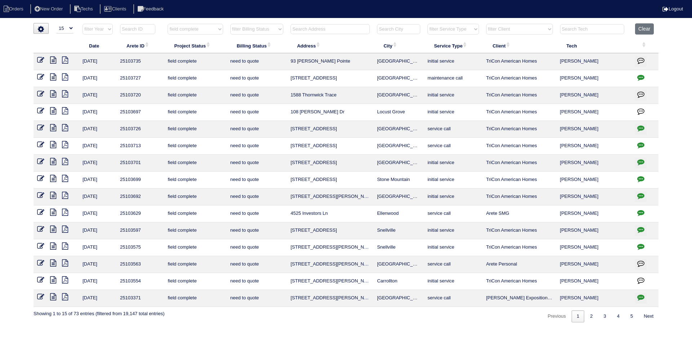
click at [67, 62] on icon at bounding box center [65, 60] width 6 height 7
click at [53, 61] on icon at bounding box center [53, 60] width 6 height 7
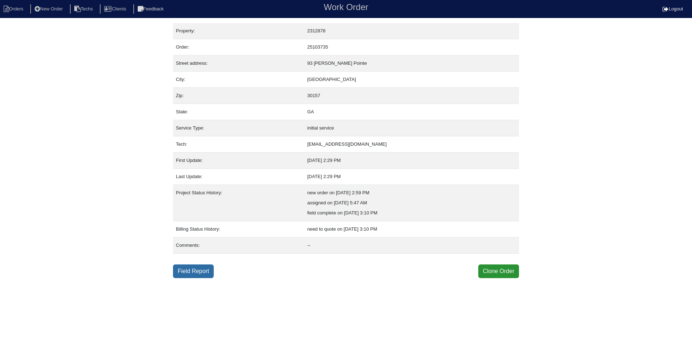
click at [192, 275] on link "Field Report" at bounding box center [193, 272] width 41 height 14
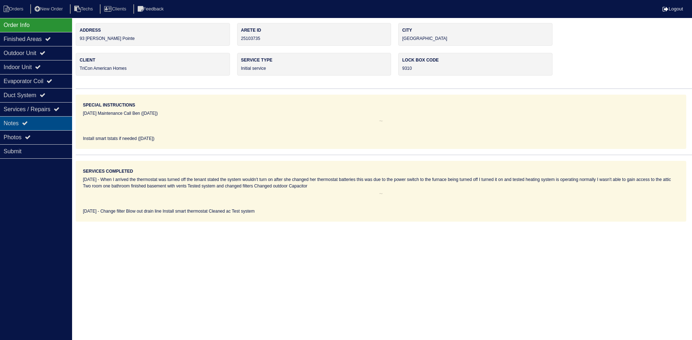
click at [49, 121] on div "Notes" at bounding box center [36, 123] width 72 height 14
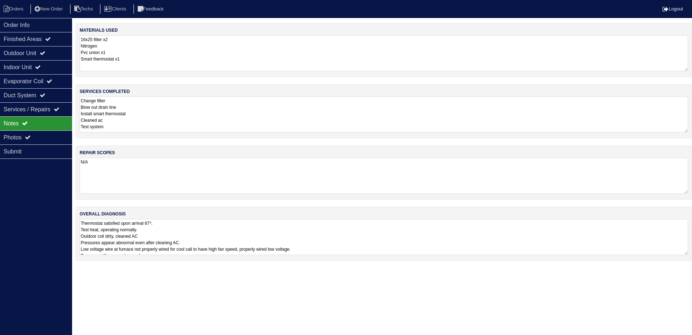
click at [497, 241] on textarea "Thermostat satisfied upon arrival 67⁰. Test heat, operating normally. Outdoor c…" at bounding box center [384, 237] width 608 height 36
click at [37, 21] on div "Order Info" at bounding box center [36, 25] width 72 height 14
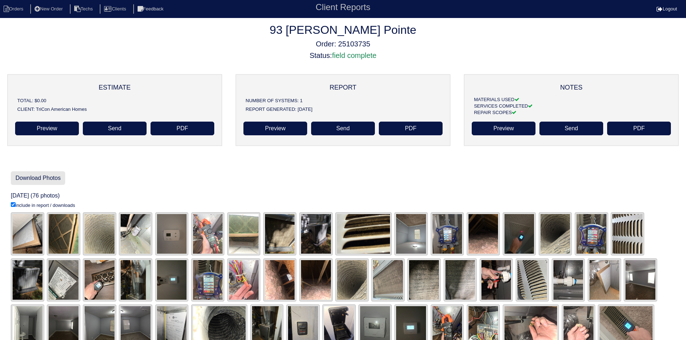
click at [43, 177] on link "Download Photos" at bounding box center [38, 179] width 54 height 14
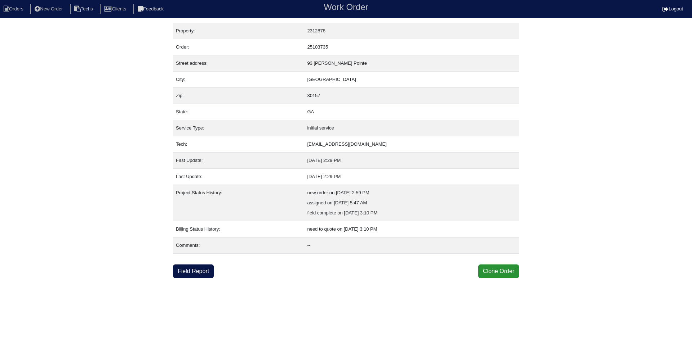
select select "0"
select select "3"
select select "Rheem"
select select "0"
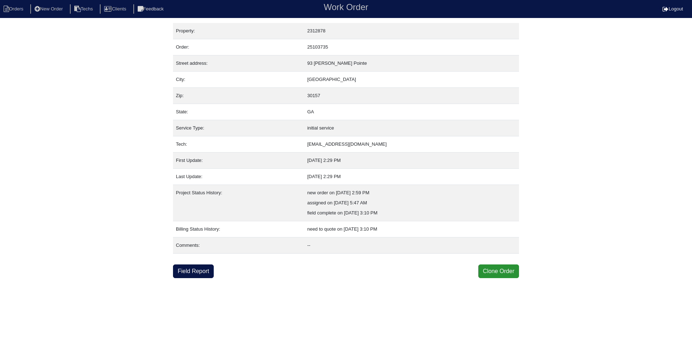
select select "1"
select select "0"
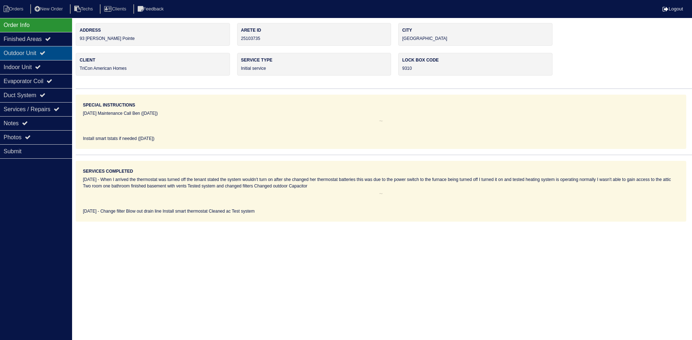
click at [42, 54] on div "Outdoor Unit" at bounding box center [36, 53] width 72 height 14
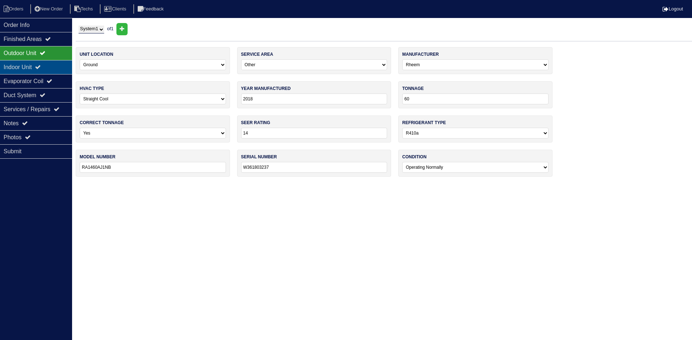
click at [41, 65] on icon at bounding box center [38, 67] width 6 height 6
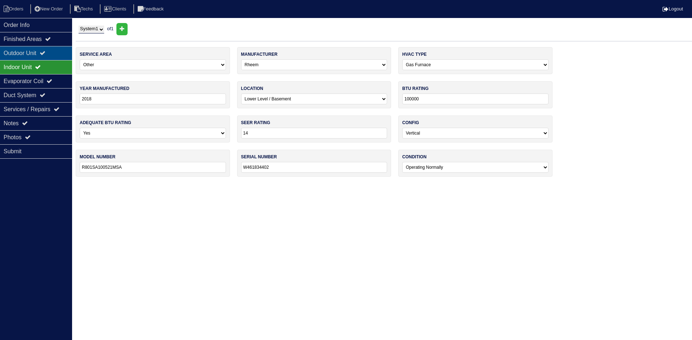
click at [45, 52] on icon at bounding box center [43, 53] width 6 height 6
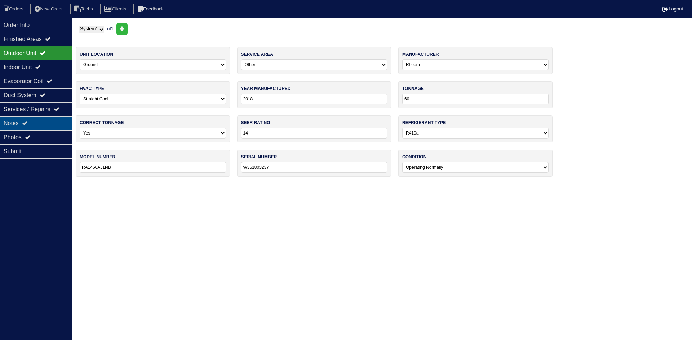
click at [54, 122] on div "Notes" at bounding box center [36, 123] width 72 height 14
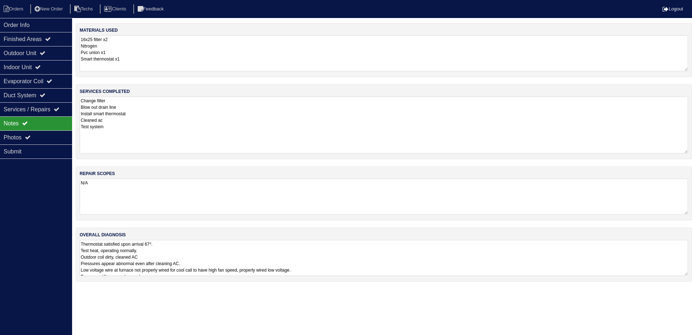
drag, startPoint x: 685, startPoint y: 130, endPoint x: 682, endPoint y: 151, distance: 21.1
click at [682, 151] on textarea "Change filter Blow out drain line Install smart thermostat Cleaned ac Test syst…" at bounding box center [384, 125] width 608 height 57
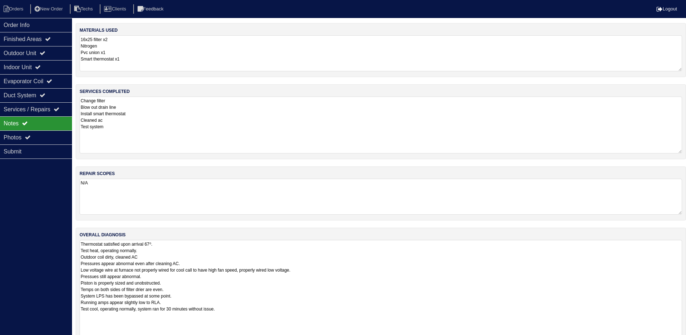
drag, startPoint x: 685, startPoint y: 275, endPoint x: 616, endPoint y: 339, distance: 94.3
click at [686, 340] on html "Orders New Order Techs Clients Feedback Logout Orders New Order Users Clients M…" at bounding box center [343, 180] width 686 height 360
click at [43, 94] on div "Duct System" at bounding box center [36, 95] width 72 height 14
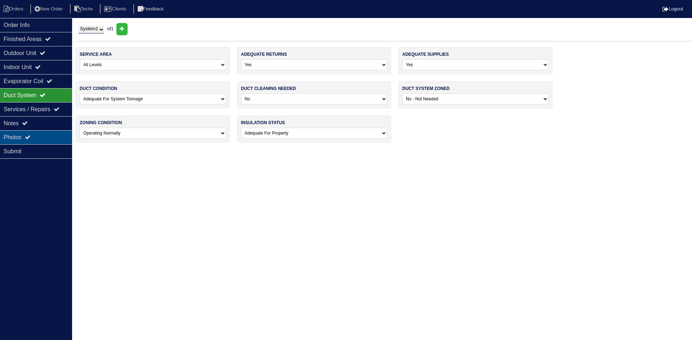
click at [48, 134] on div "Photos" at bounding box center [36, 137] width 72 height 14
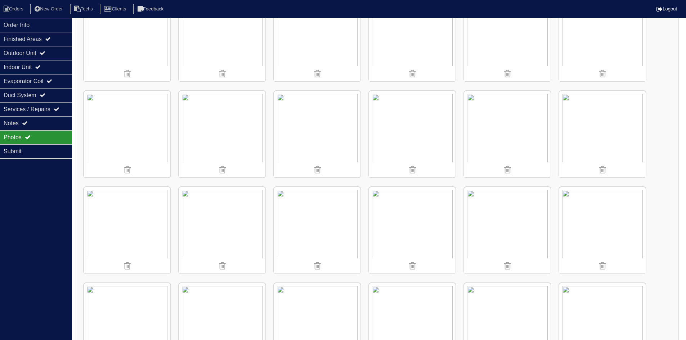
scroll to position [180, 0]
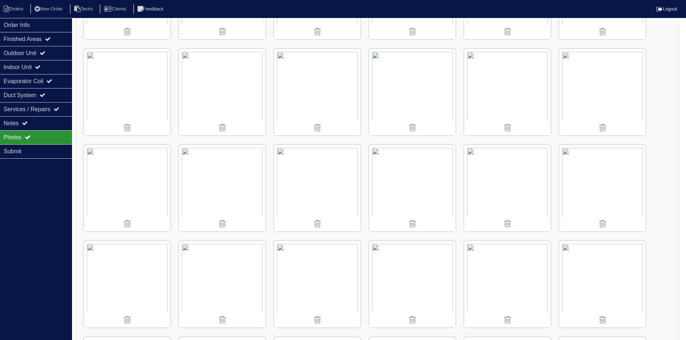
click at [244, 169] on img at bounding box center [222, 188] width 86 height 86
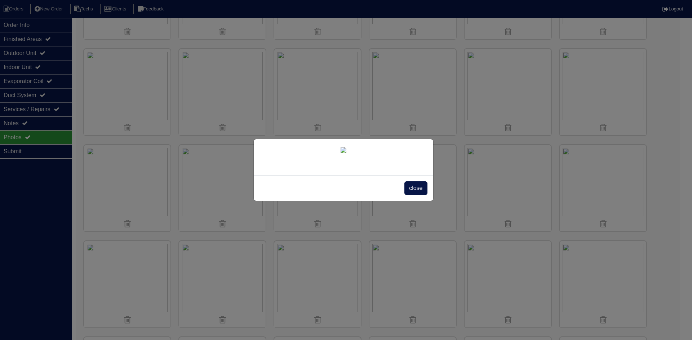
click at [410, 195] on span "close" at bounding box center [415, 189] width 23 height 14
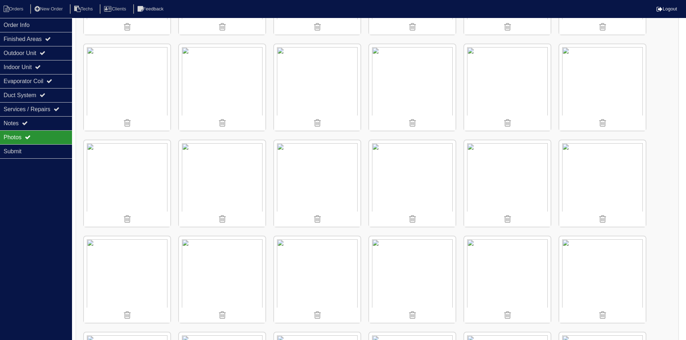
scroll to position [396, 0]
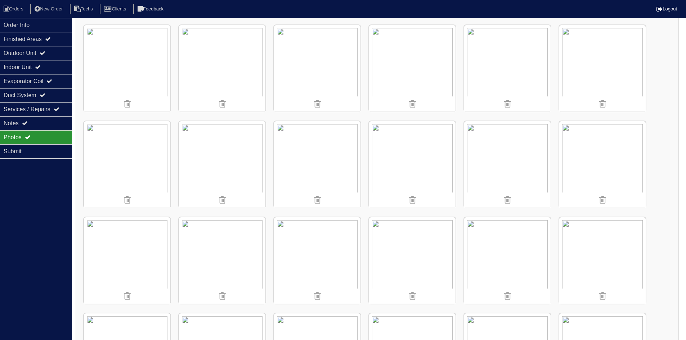
click at [313, 163] on img at bounding box center [317, 164] width 86 height 86
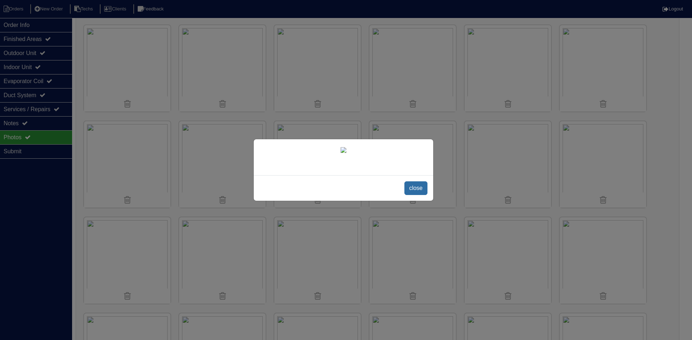
click at [415, 195] on span "close" at bounding box center [415, 189] width 23 height 14
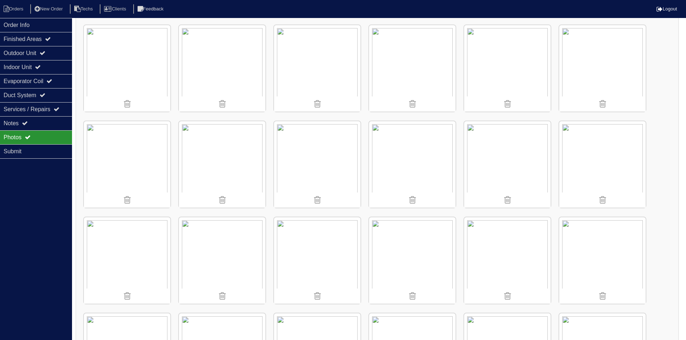
click at [403, 182] on img at bounding box center [412, 164] width 86 height 86
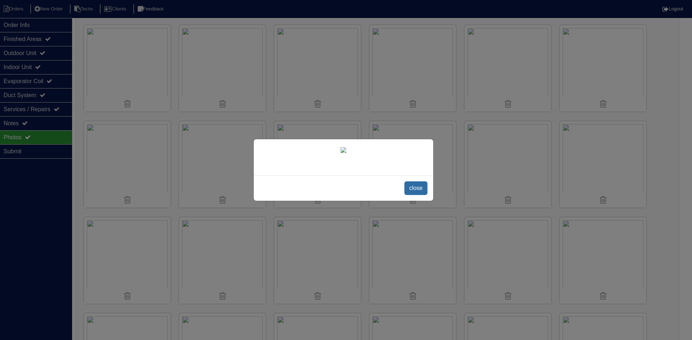
click at [415, 195] on span "close" at bounding box center [415, 189] width 23 height 14
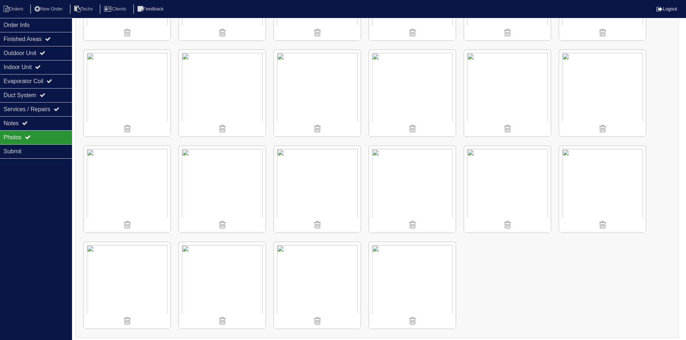
scroll to position [1045, 0]
click at [22, 8] on li "Orders" at bounding box center [14, 9] width 29 height 10
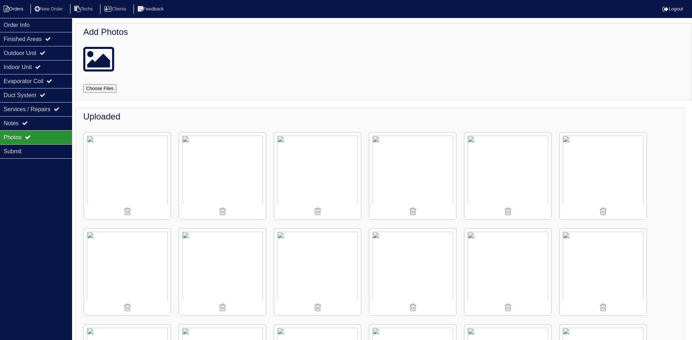
select select "15"
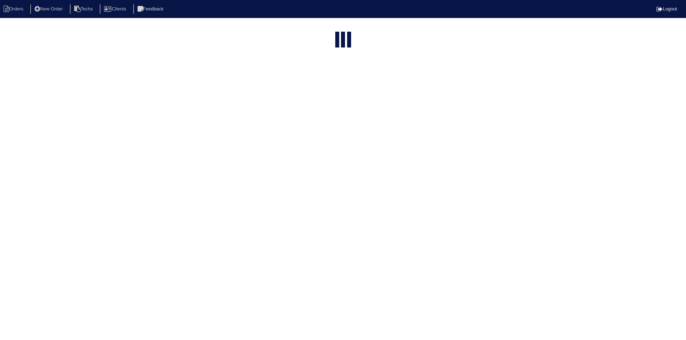
select select "field complete"
select select "need to quote"
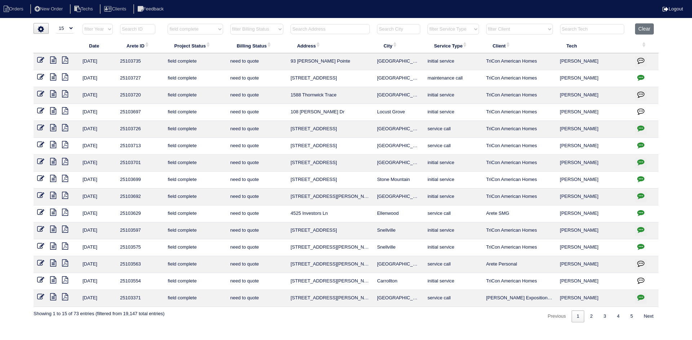
click at [54, 111] on icon at bounding box center [53, 110] width 6 height 7
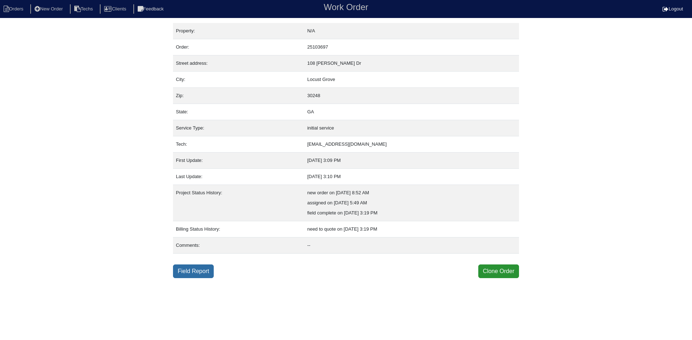
click at [193, 270] on link "Field Report" at bounding box center [193, 272] width 41 height 14
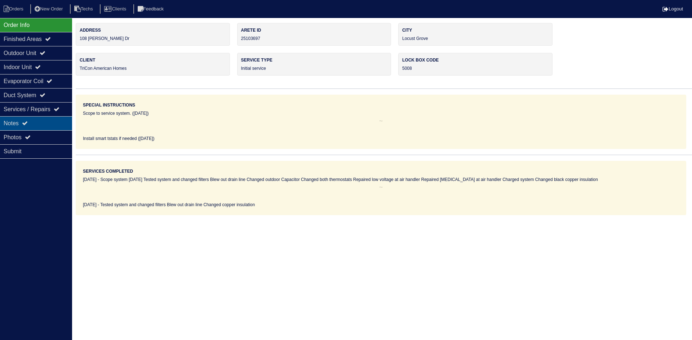
click at [36, 122] on div "Notes" at bounding box center [36, 123] width 72 height 14
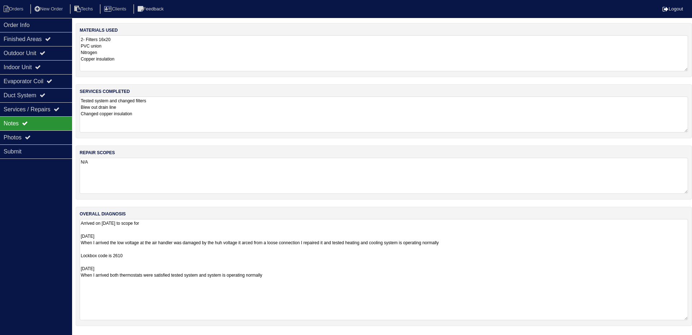
drag, startPoint x: 685, startPoint y: 251, endPoint x: 684, endPoint y: 316, distance: 65.2
click at [684, 316] on textarea "Arrived on [DATE] to scope for [DATE] When I arrived the low voltage at the air…" at bounding box center [384, 269] width 608 height 101
click at [39, 52] on div "Outdoor Unit" at bounding box center [36, 53] width 72 height 14
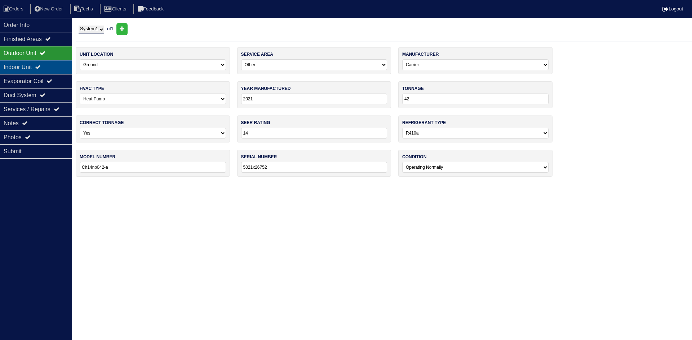
click at [37, 66] on div "Indoor Unit" at bounding box center [36, 67] width 72 height 14
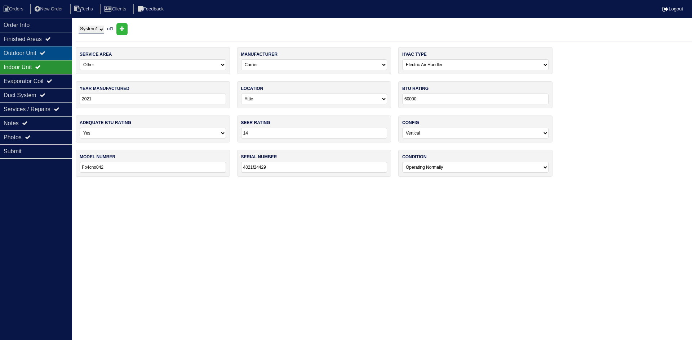
click at [46, 49] on div "Outdoor Unit" at bounding box center [36, 53] width 72 height 14
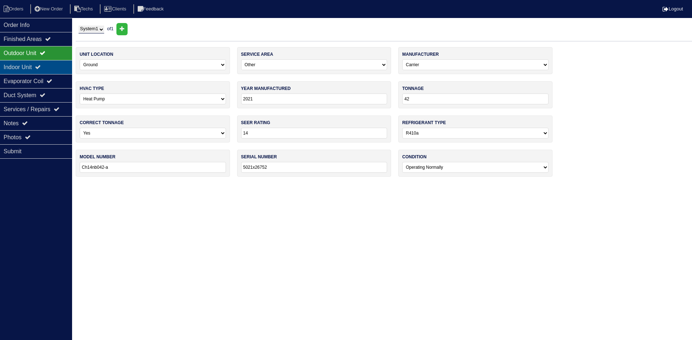
drag, startPoint x: 41, startPoint y: 65, endPoint x: 1, endPoint y: 63, distance: 40.4
click at [41, 65] on icon at bounding box center [38, 67] width 6 height 6
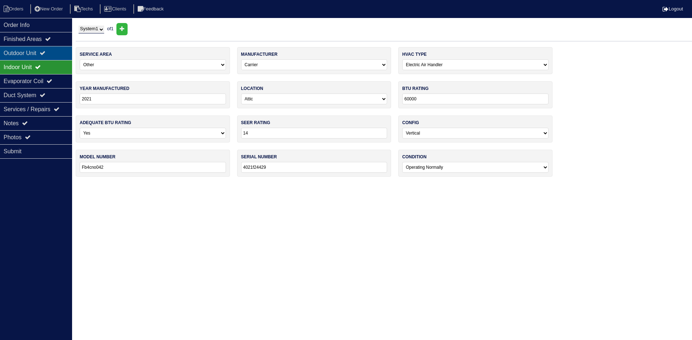
click at [30, 48] on div "Outdoor Unit" at bounding box center [36, 53] width 72 height 14
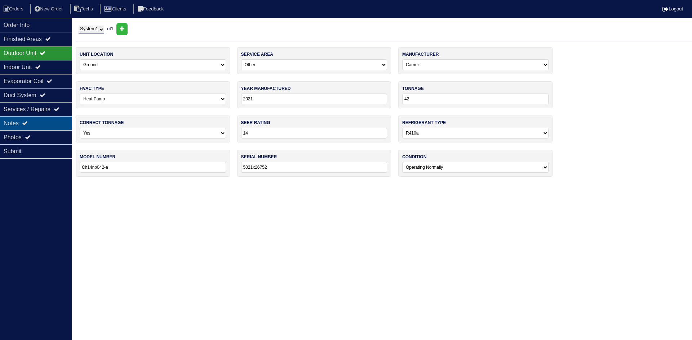
click at [12, 123] on div "Notes" at bounding box center [36, 123] width 72 height 14
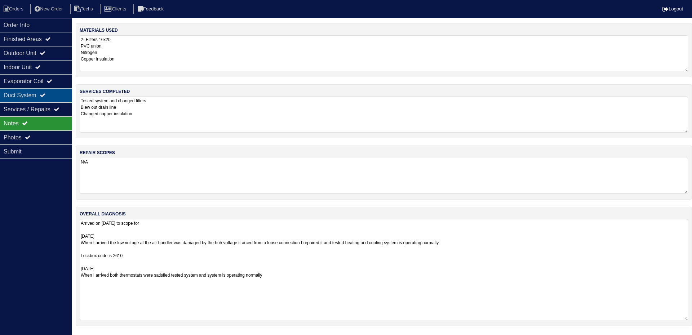
click at [41, 95] on div "Duct System" at bounding box center [36, 95] width 72 height 14
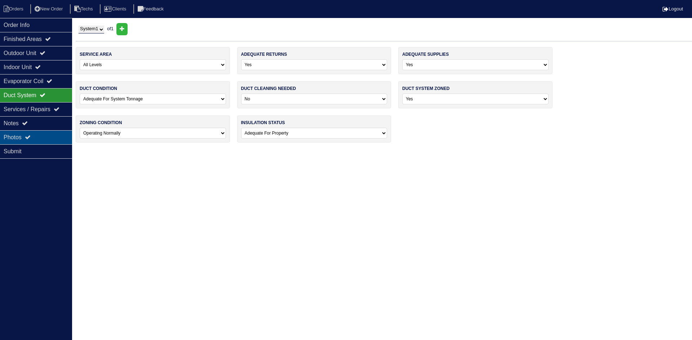
click at [30, 134] on div "Photos" at bounding box center [36, 137] width 72 height 14
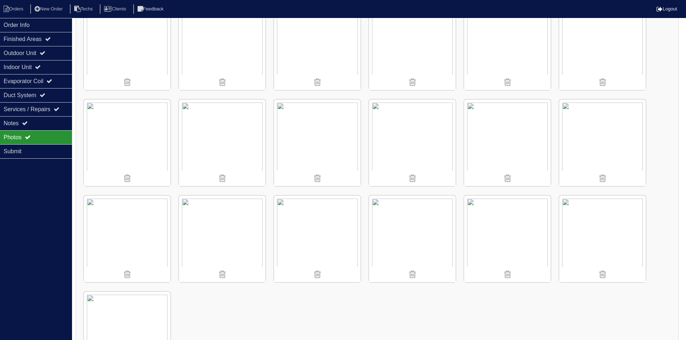
scroll to position [470, 0]
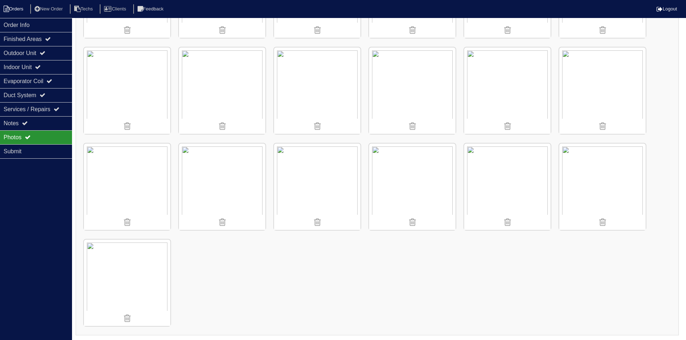
click at [18, 10] on li "Orders" at bounding box center [14, 9] width 29 height 10
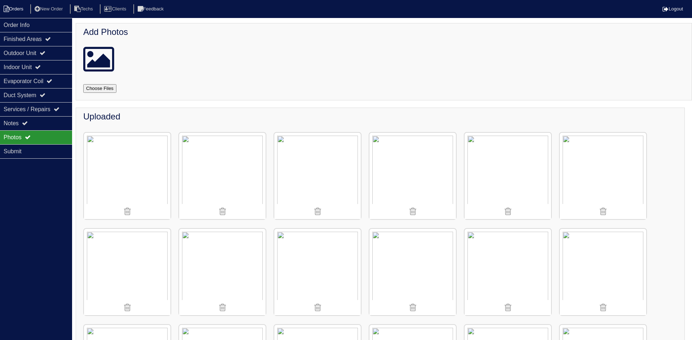
select select "15"
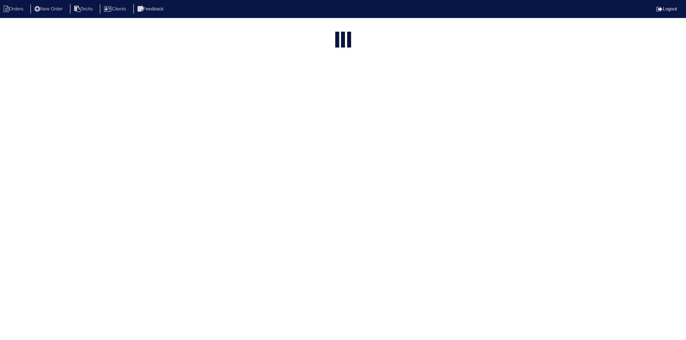
select select "field complete"
select select "need to quote"
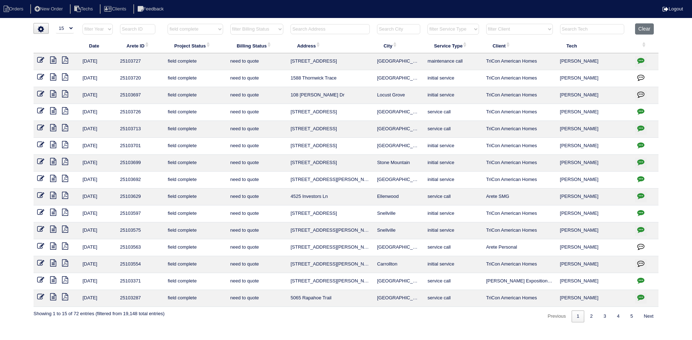
click at [638, 127] on icon "button" at bounding box center [640, 128] width 7 height 7
type textarea "10/9/25 - Per Justin - electrician is needed to repair wiring at outdoor unit -…"
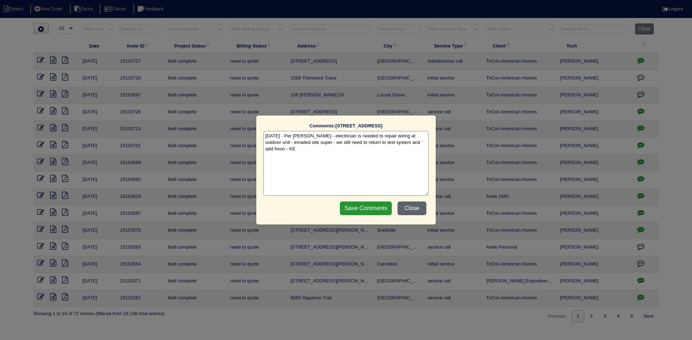
click at [411, 209] on button "Close" at bounding box center [411, 209] width 29 height 14
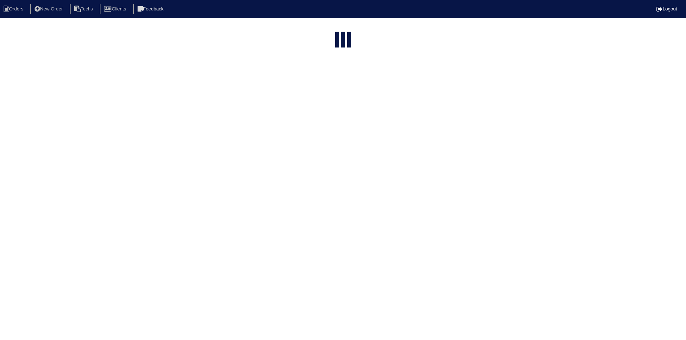
select select "15"
select select "field complete"
select select "need to quote"
select select "15"
select select "field complete"
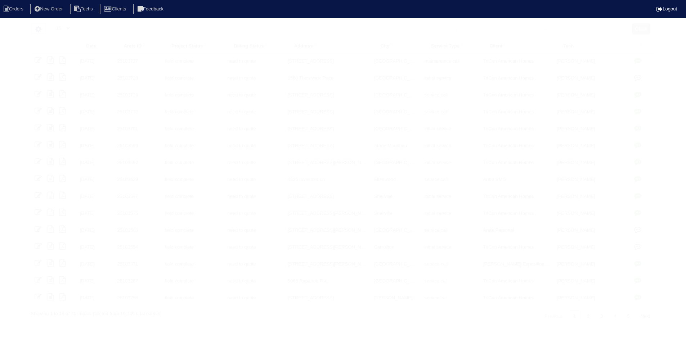
select select "need to quote"
